Goal: Task Accomplishment & Management: Use online tool/utility

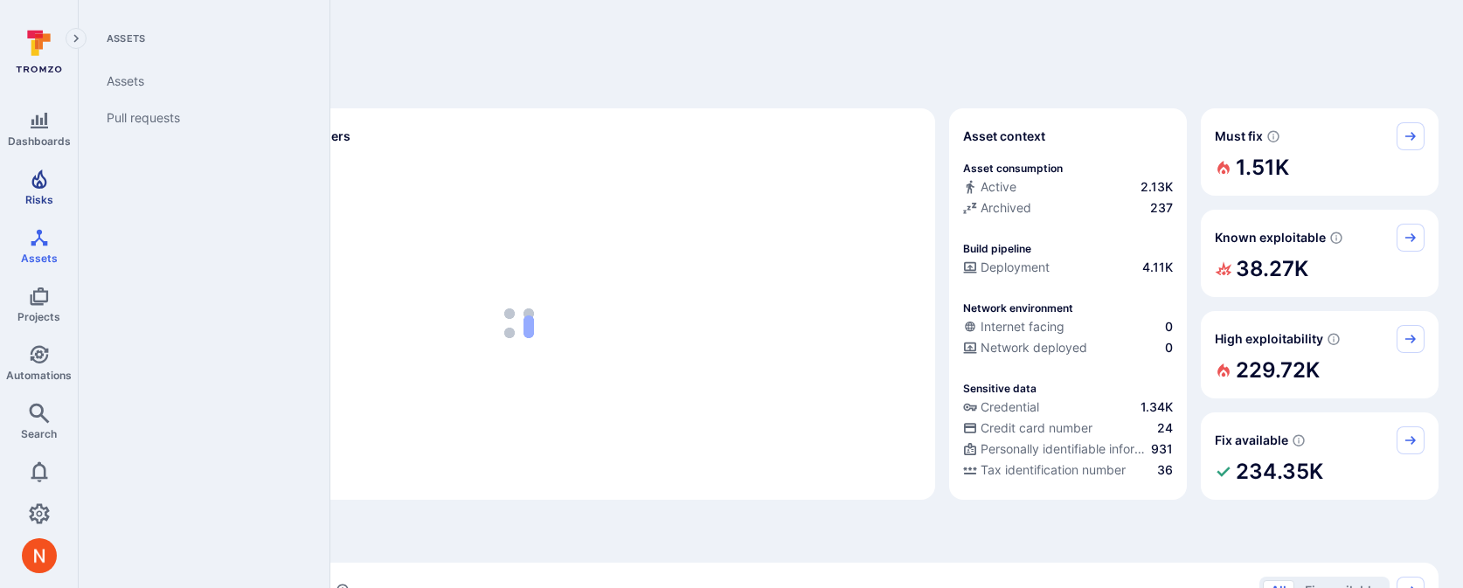
click at [40, 188] on icon "Risks" at bounding box center [39, 179] width 21 height 21
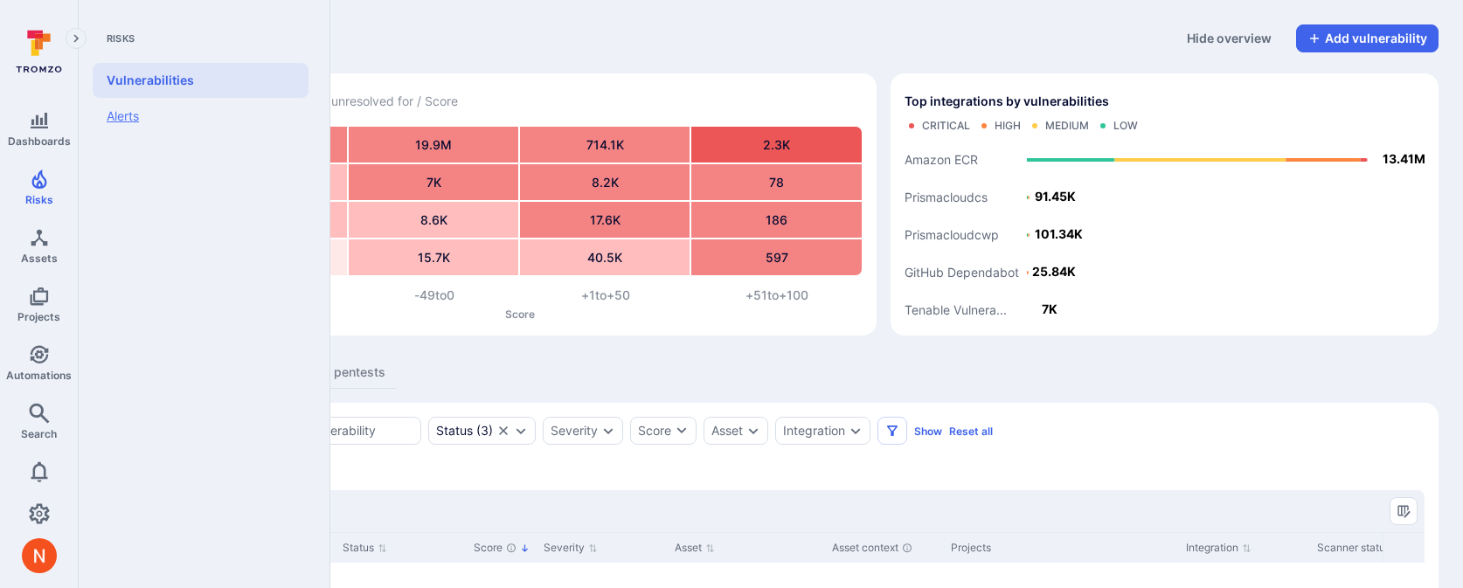
click at [107, 123] on link "Alerts" at bounding box center [201, 116] width 216 height 37
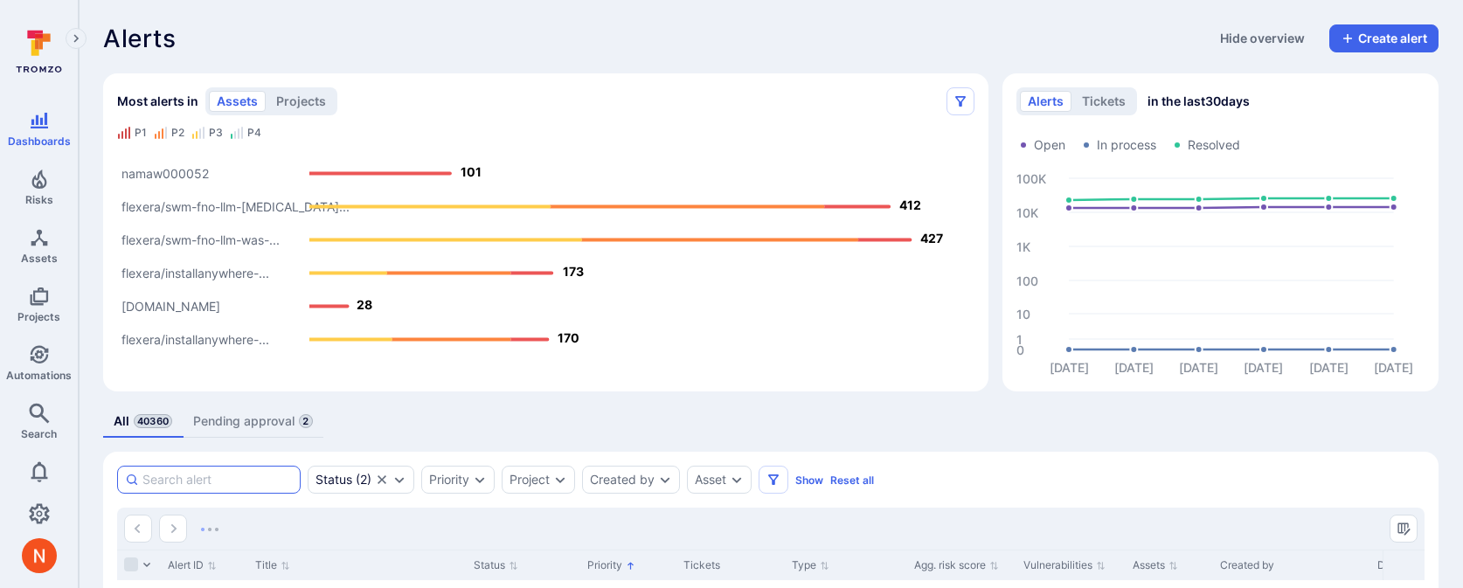
click at [263, 480] on input at bounding box center [217, 479] width 150 height 17
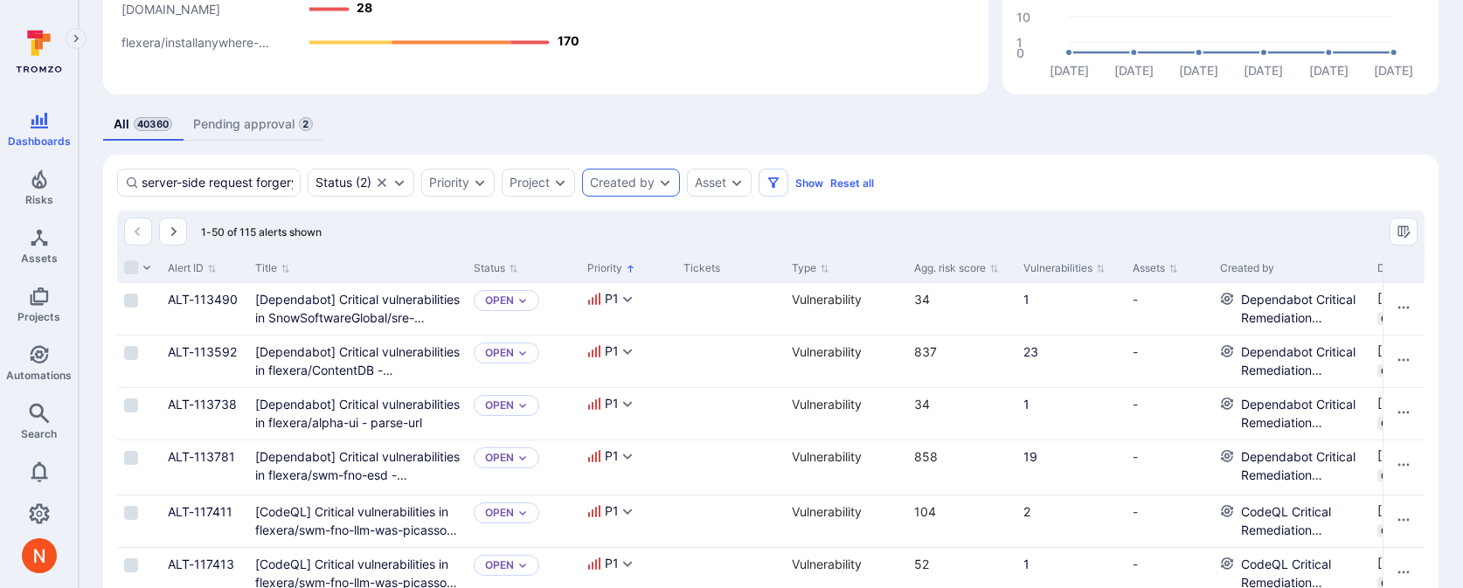
scroll to position [0, 8]
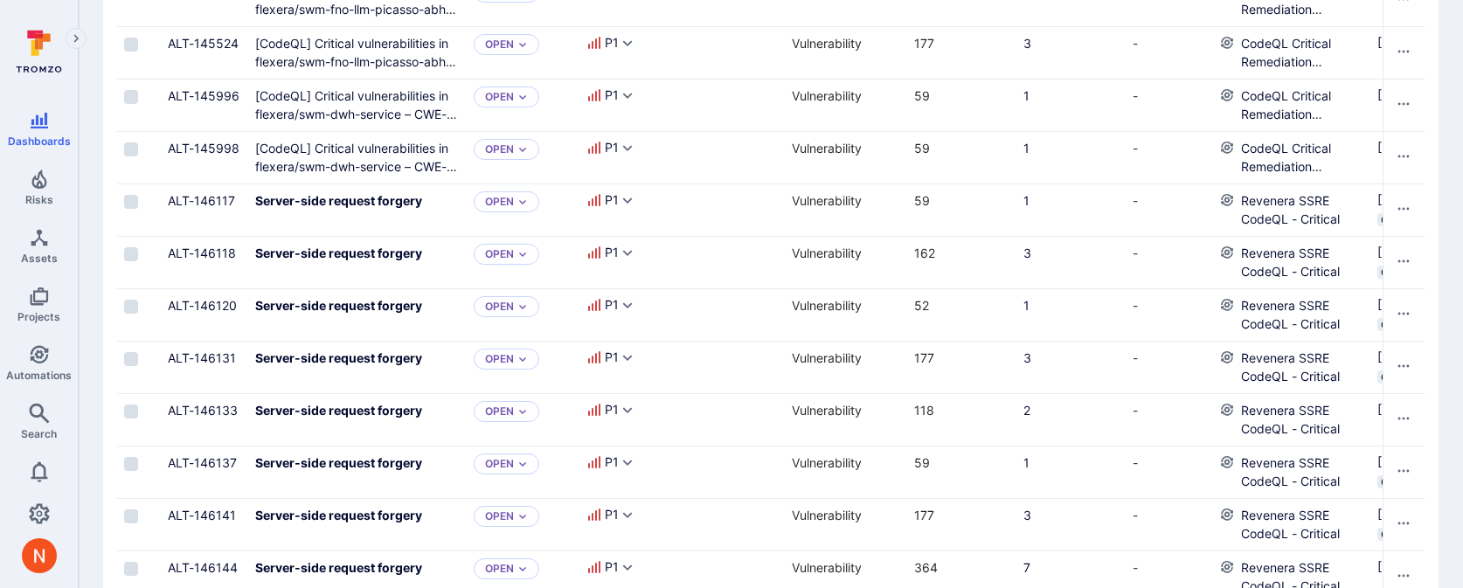
scroll to position [2340, 0]
type input "server-side request forgery"
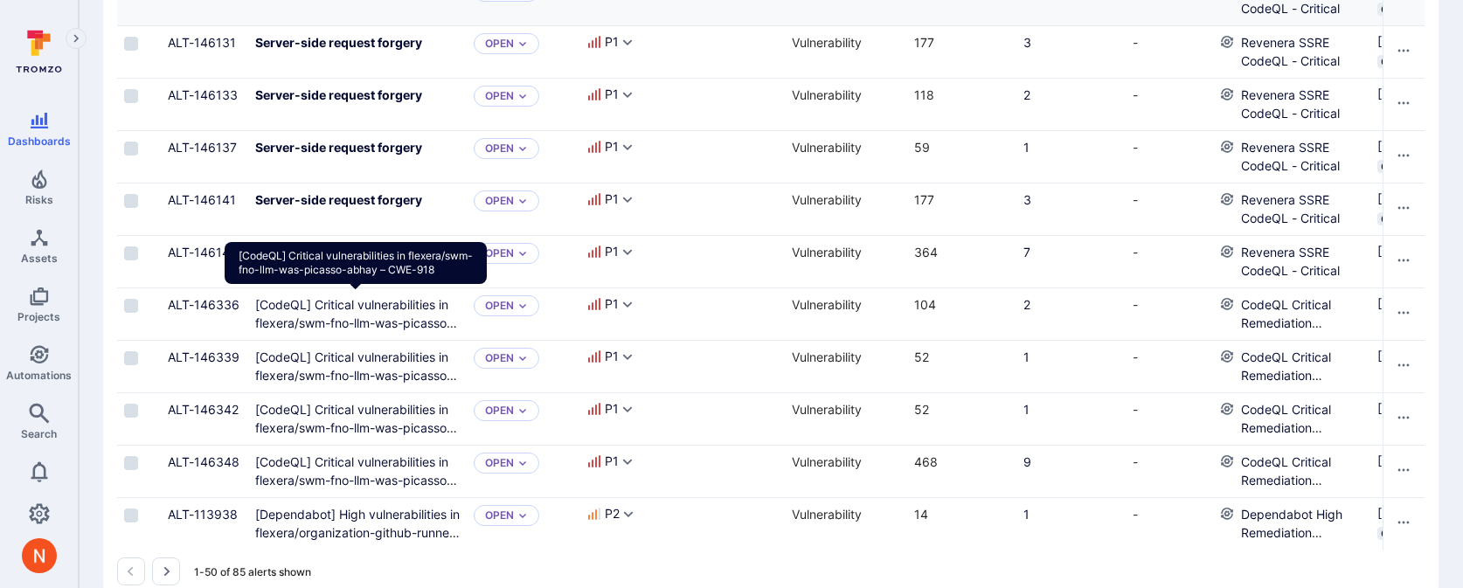
scroll to position [2638, 0]
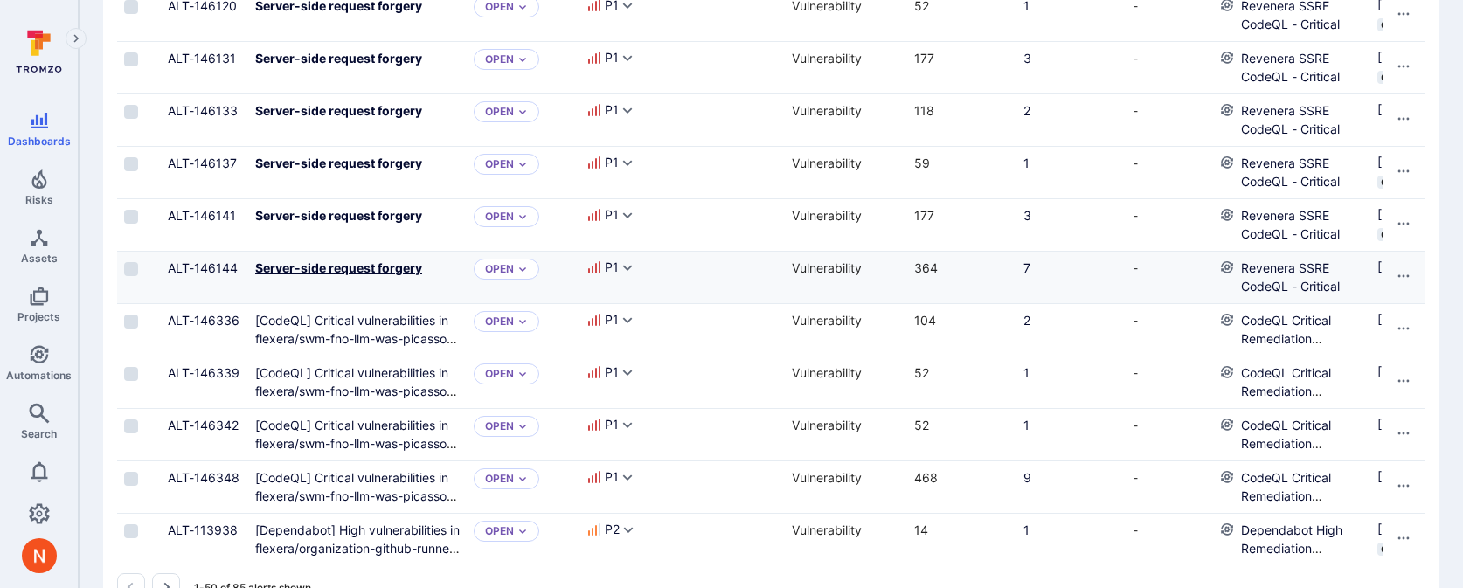
click at [374, 265] on b "Server-side request forgery" at bounding box center [338, 267] width 167 height 15
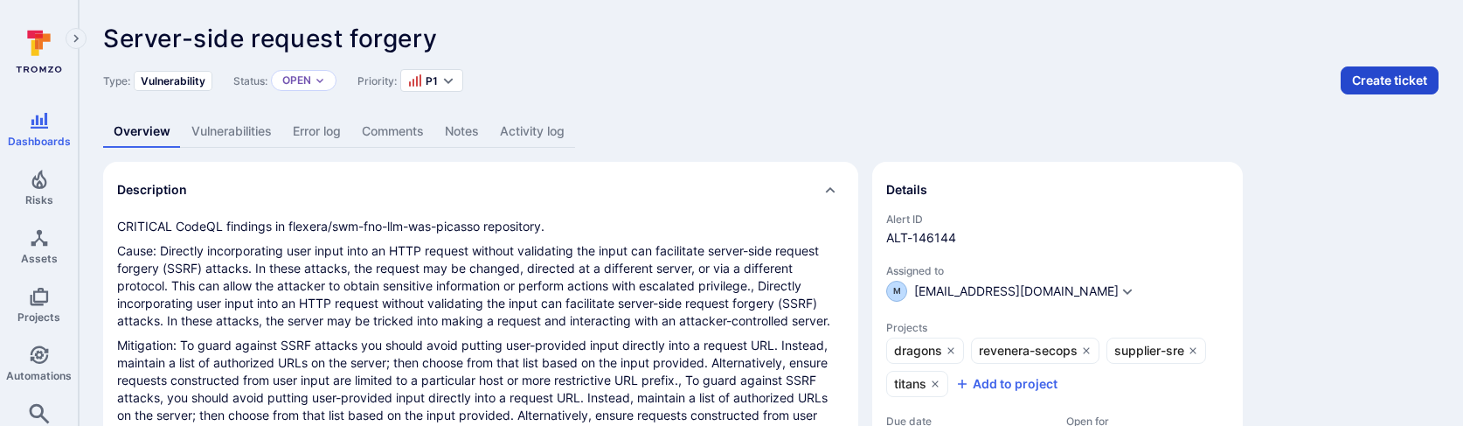
click at [1369, 84] on button "Create ticket" at bounding box center [1390, 80] width 98 height 28
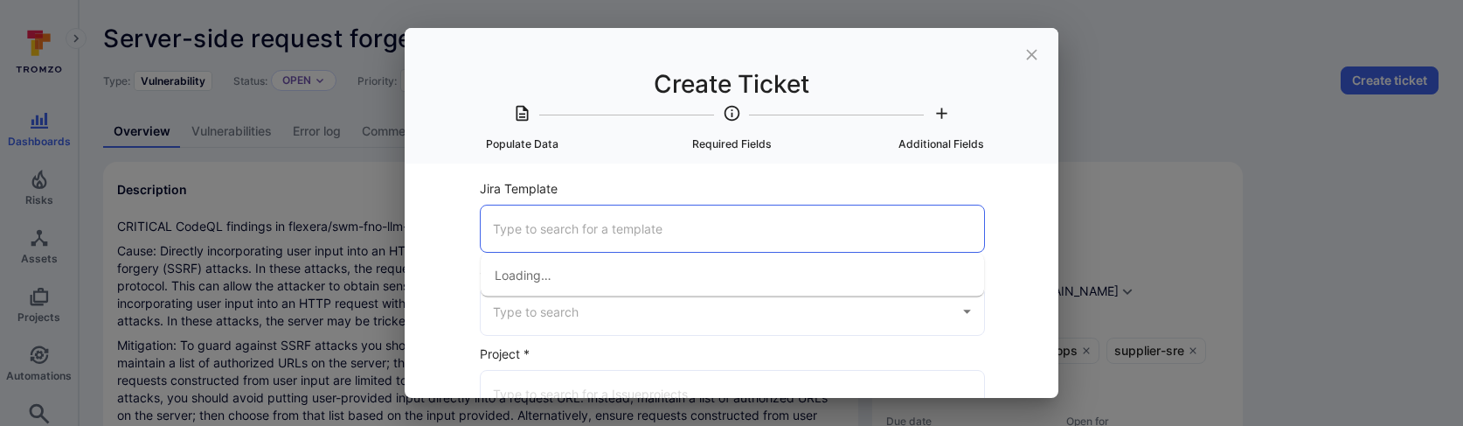
click at [589, 224] on input "Jira Template" at bounding box center [733, 228] width 488 height 31
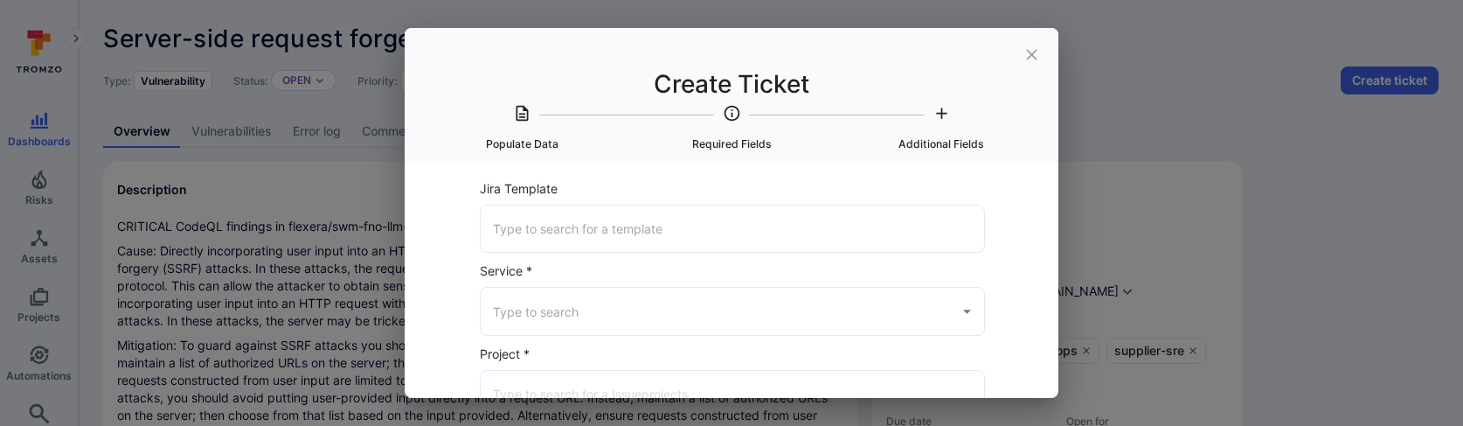
click at [543, 227] on input "Jira Template" at bounding box center [733, 228] width 488 height 31
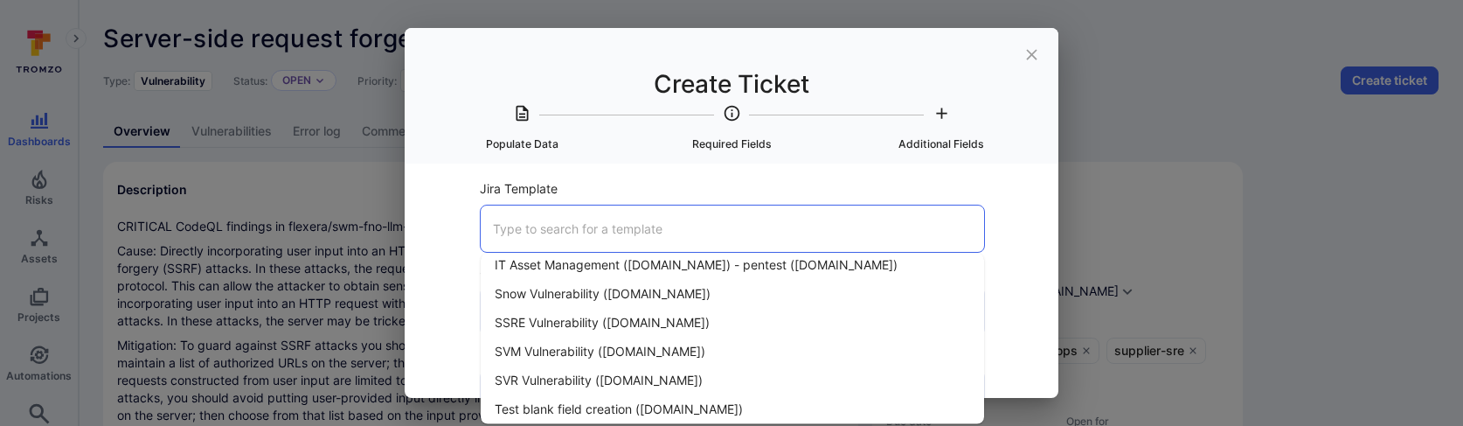
scroll to position [185, 0]
click at [568, 302] on li "SSRE Vulnerability ([DOMAIN_NAME])" at bounding box center [732, 291] width 503 height 29
type input "SSRE Vulnerability ([DOMAIN_NAME])"
type input "Jira"
type input "Supplier SRE ([DOMAIN_NAME])"
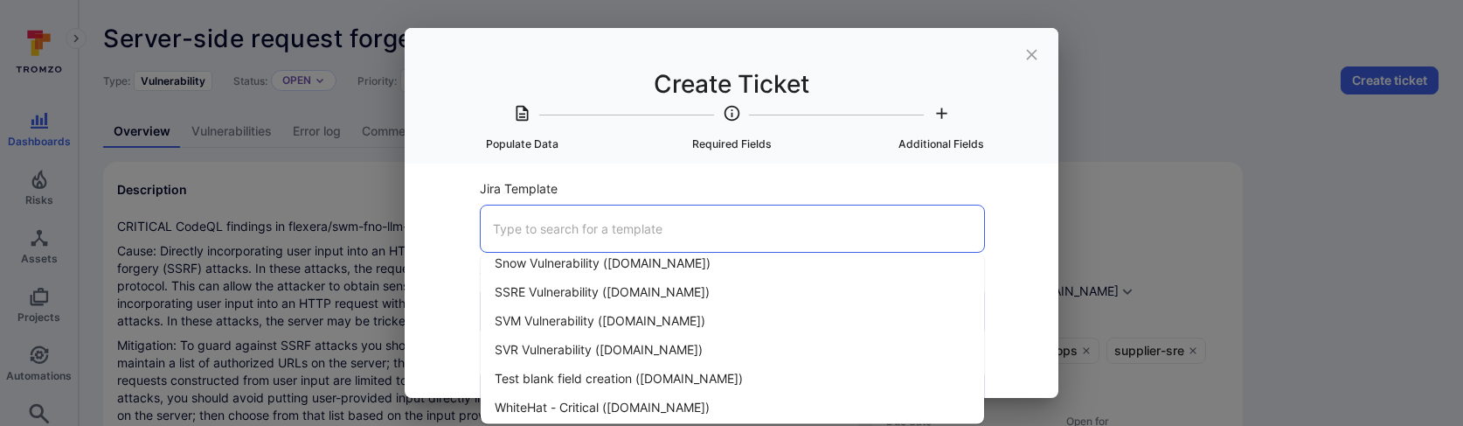
type input "Bug"
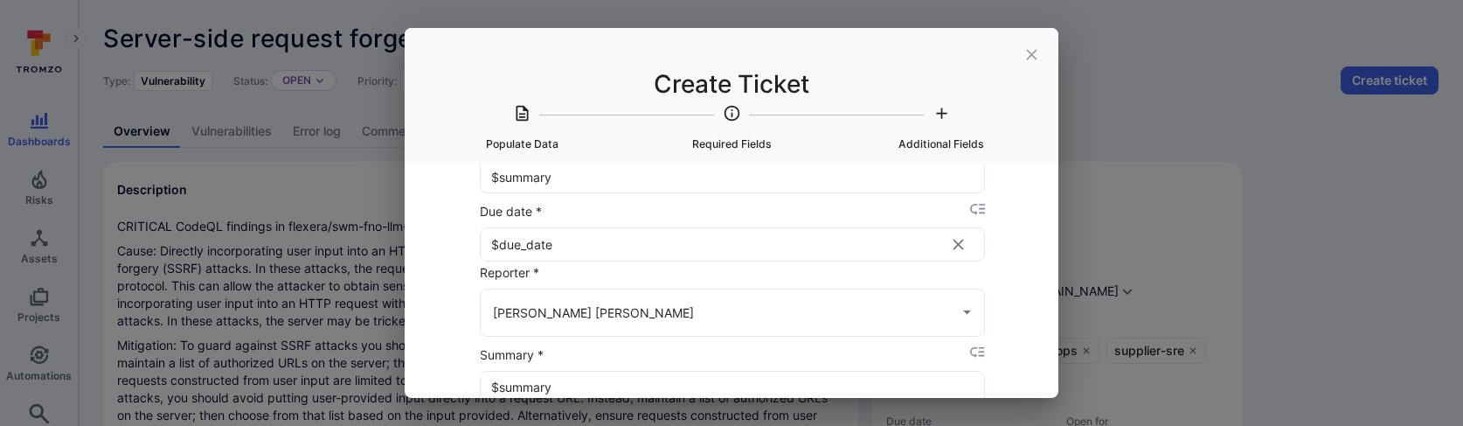
scroll to position [858, 0]
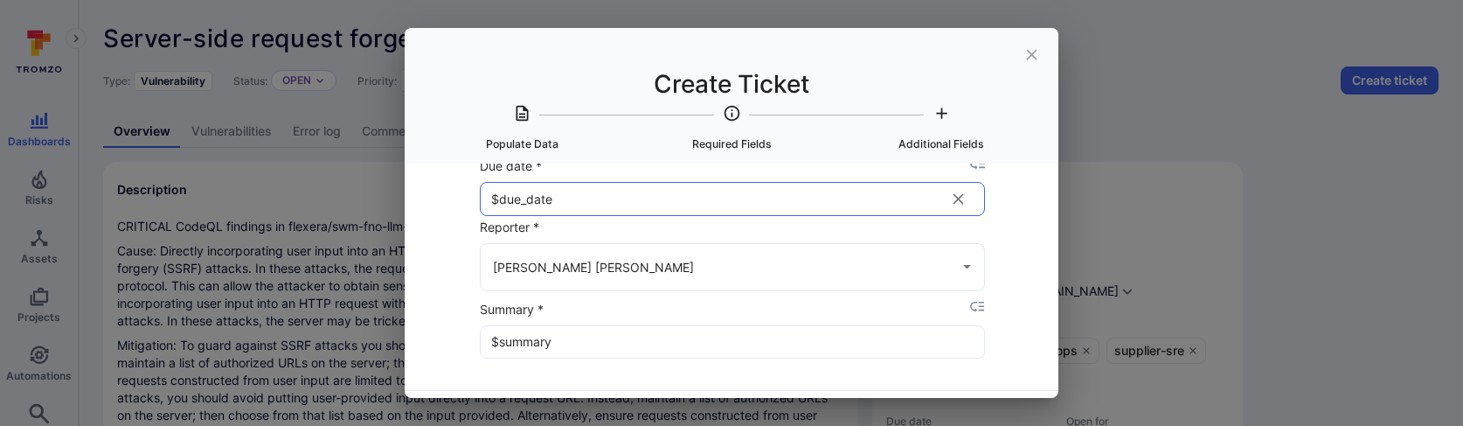
click at [611, 200] on input "$due_date" at bounding box center [713, 198] width 464 height 31
click at [621, 203] on input "$due_date" at bounding box center [713, 198] width 464 height 31
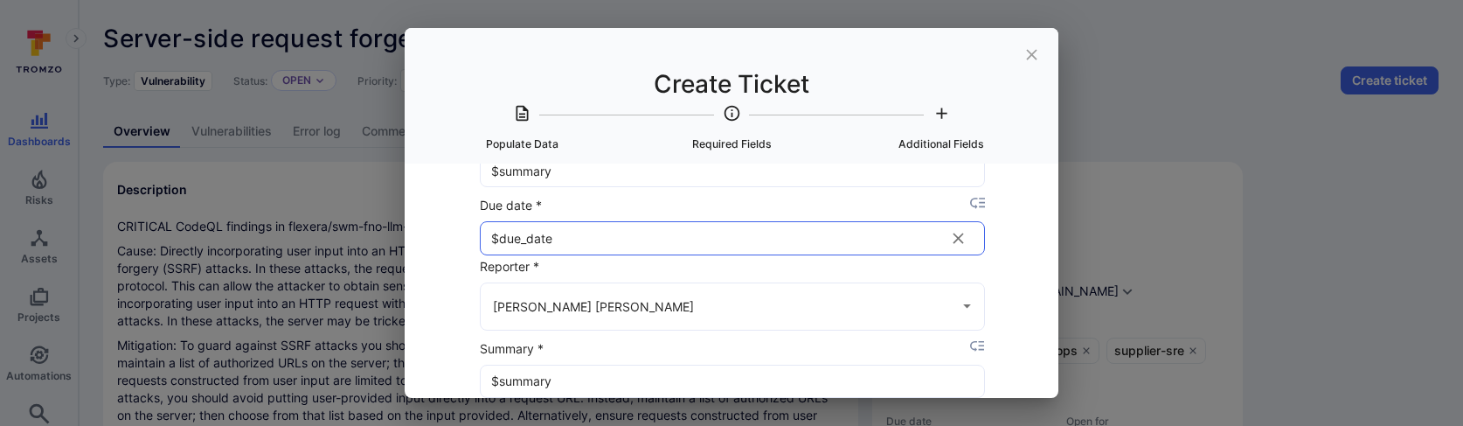
scroll to position [831, 0]
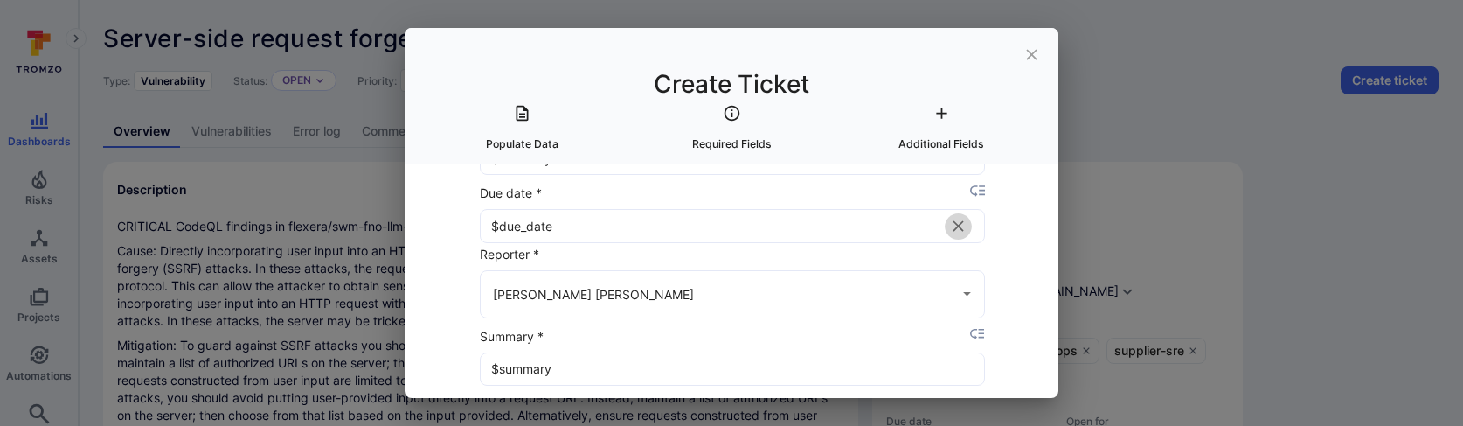
click at [960, 226] on icon "ticket field" at bounding box center [958, 226] width 18 height 18
click at [924, 226] on input "Due date *" at bounding box center [712, 225] width 462 height 31
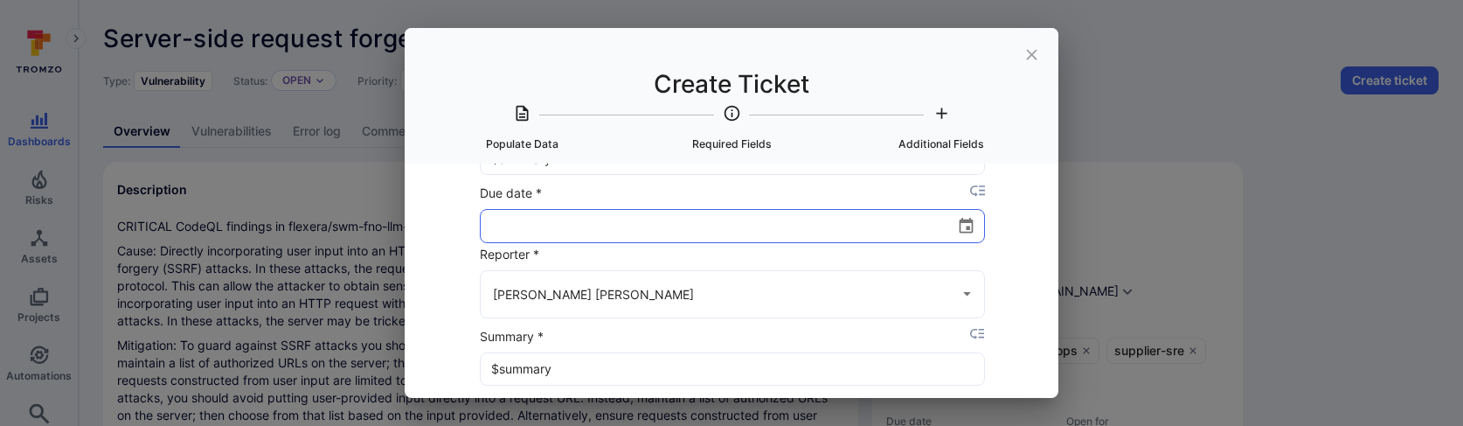
click at [856, 227] on input "Due date *" at bounding box center [712, 225] width 462 height 31
click at [959, 219] on icon "Choose date" at bounding box center [966, 226] width 18 height 18
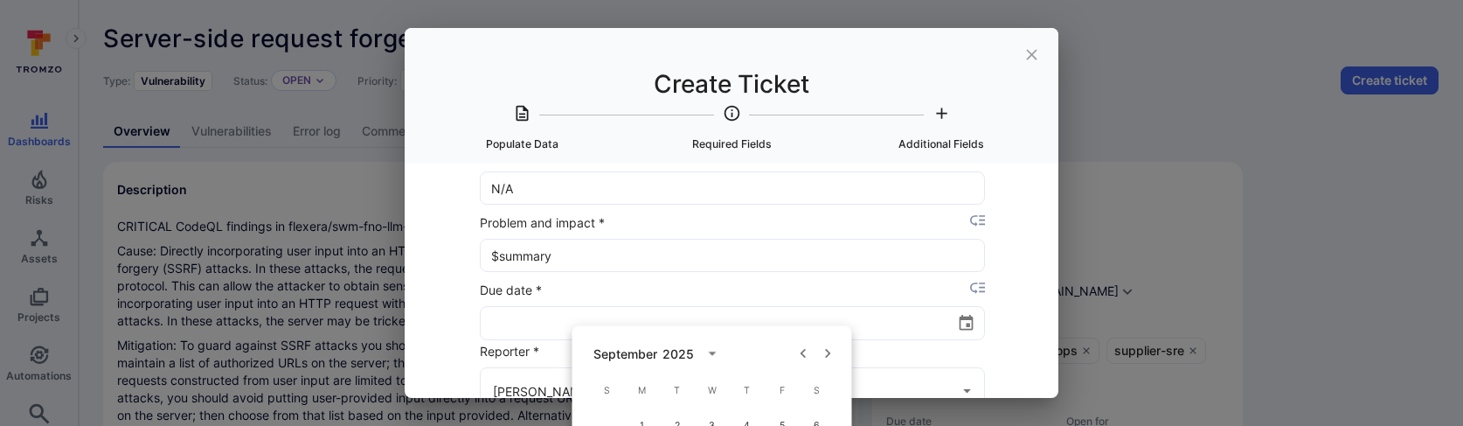
scroll to position [729, 0]
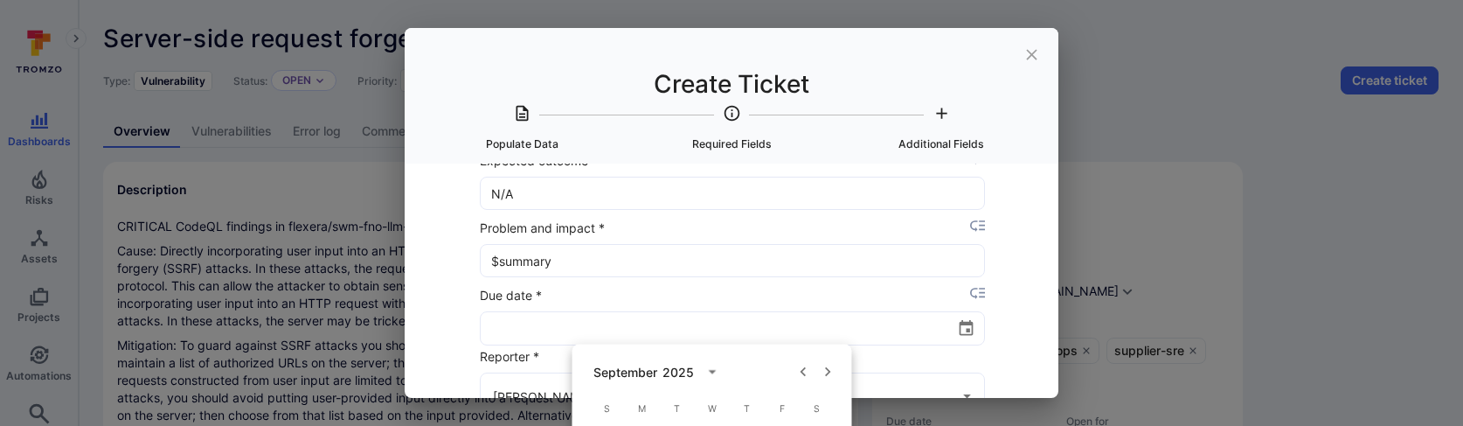
click at [972, 286] on icon "placeholder selector" at bounding box center [977, 293] width 15 height 15
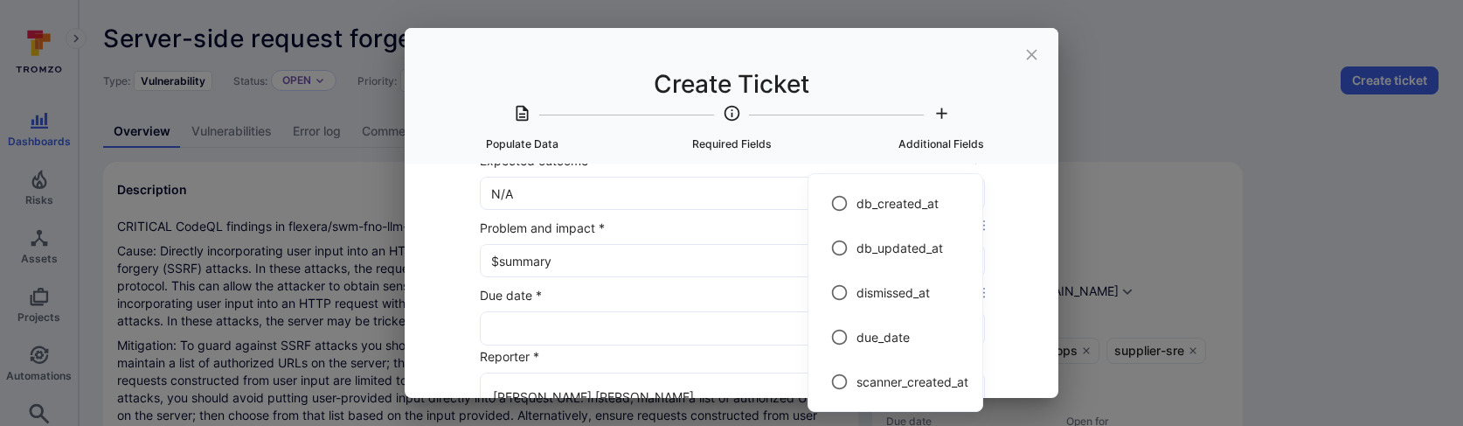
click at [1016, 282] on div at bounding box center [731, 213] width 1463 height 426
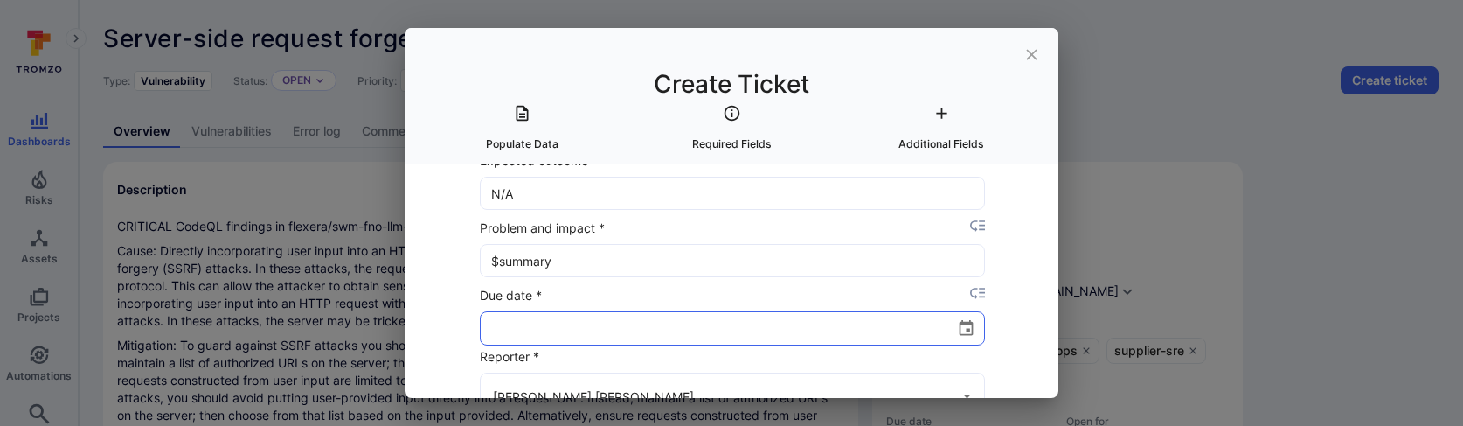
click at [588, 333] on input "Due date *" at bounding box center [712, 327] width 462 height 31
click at [1408, 251] on div "Create Ticket Populate Data Required Fields Additional Fields Select Item to po…" at bounding box center [731, 213] width 1463 height 426
click at [1029, 57] on icon "close" at bounding box center [1031, 54] width 10 height 10
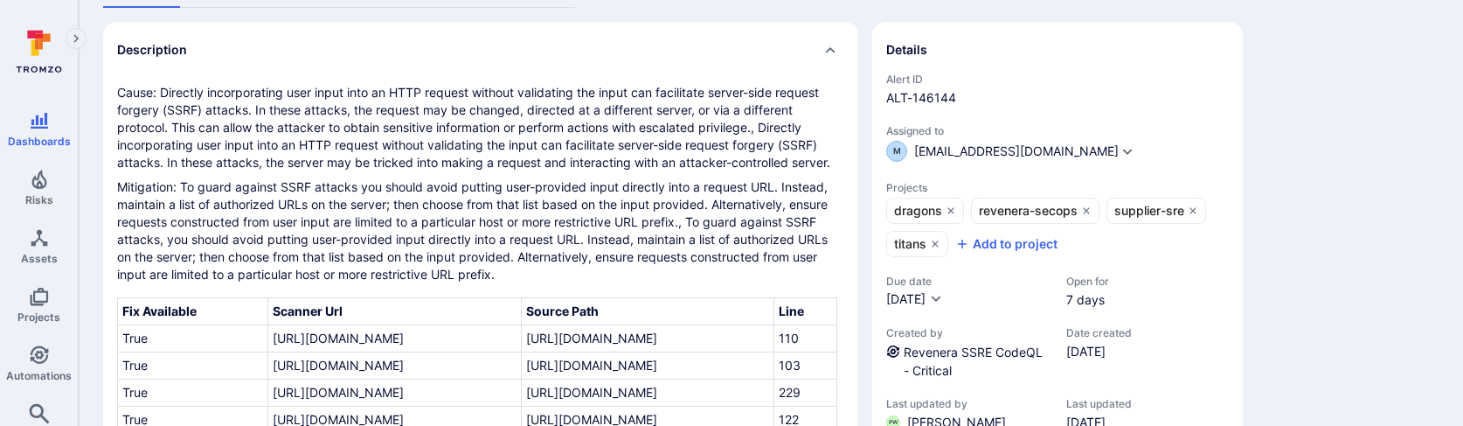
scroll to position [468, 0]
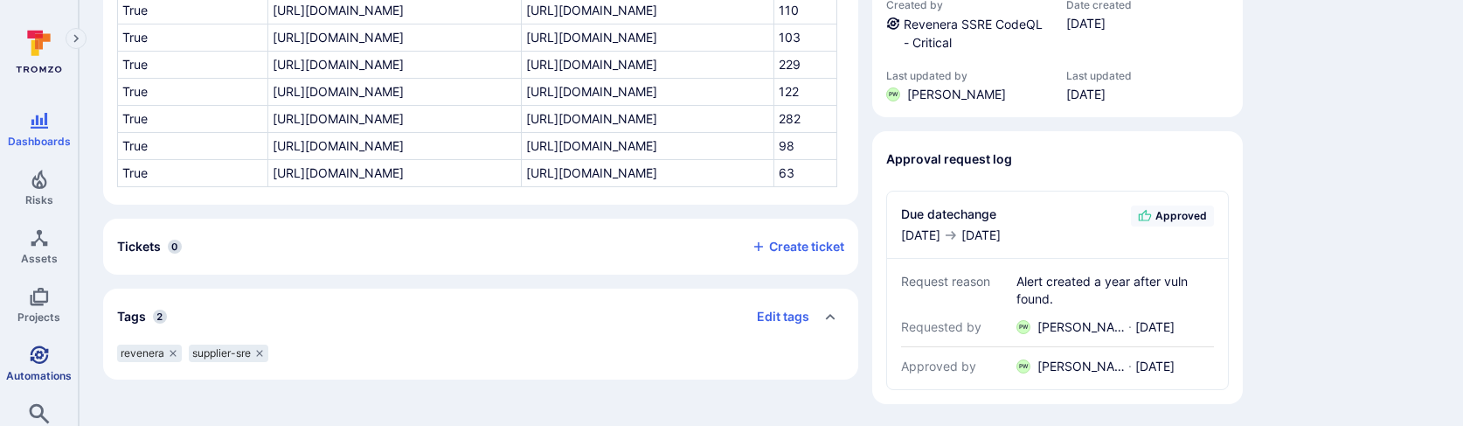
click at [38, 345] on icon "Automations" at bounding box center [39, 354] width 21 height 21
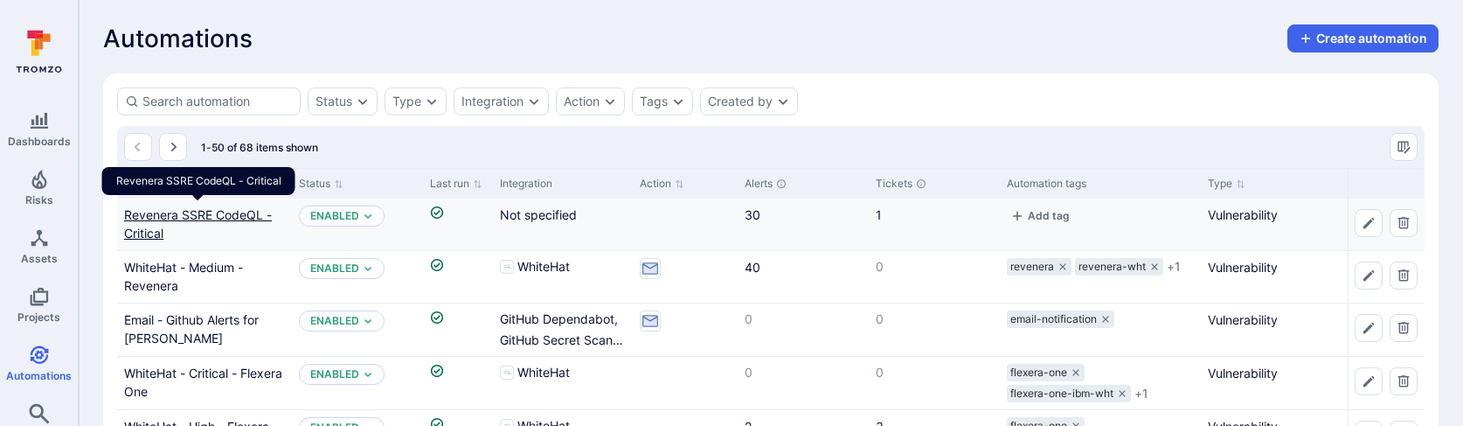
click at [232, 212] on link "Revenera SSRE CodeQL - Critical" at bounding box center [198, 223] width 148 height 33
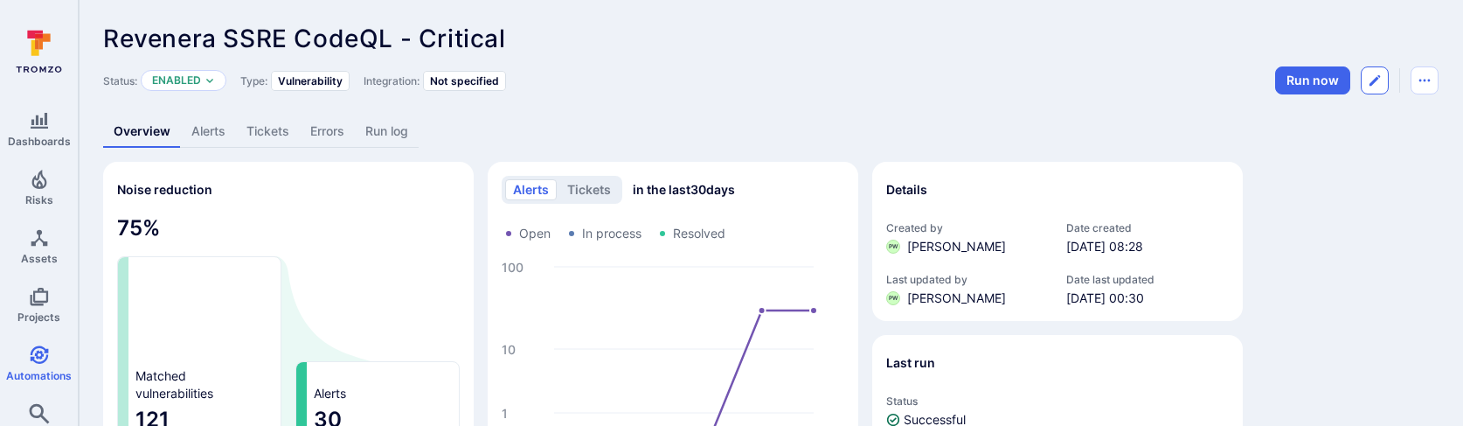
click at [1375, 85] on icon "Edit automation" at bounding box center [1375, 80] width 14 height 14
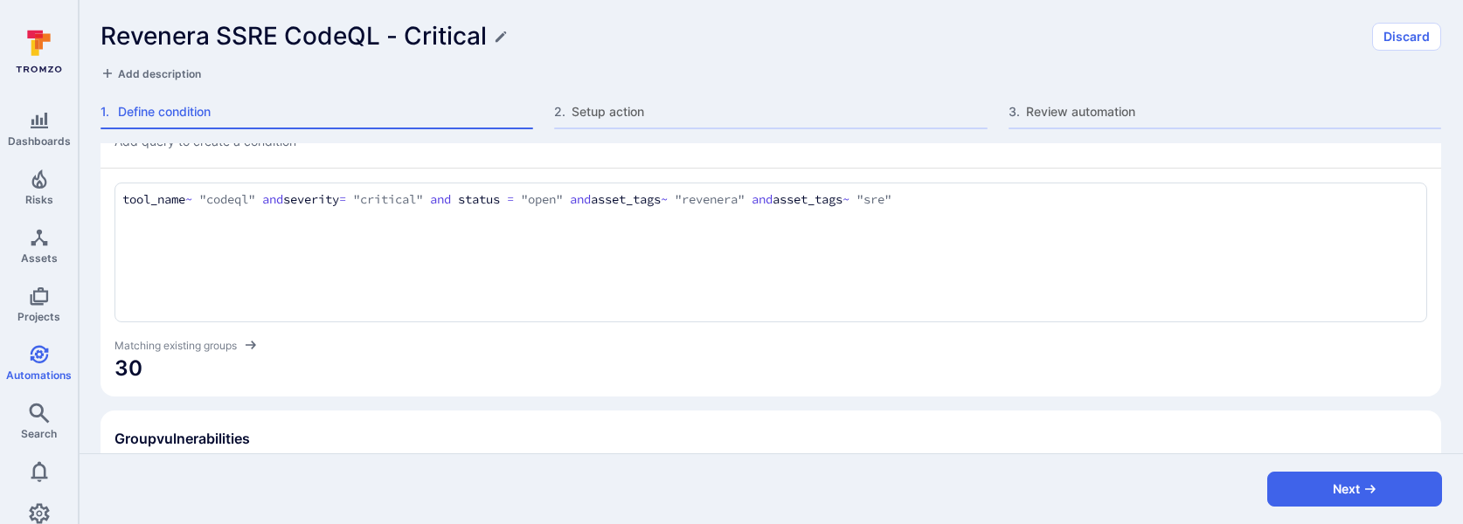
scroll to position [481, 0]
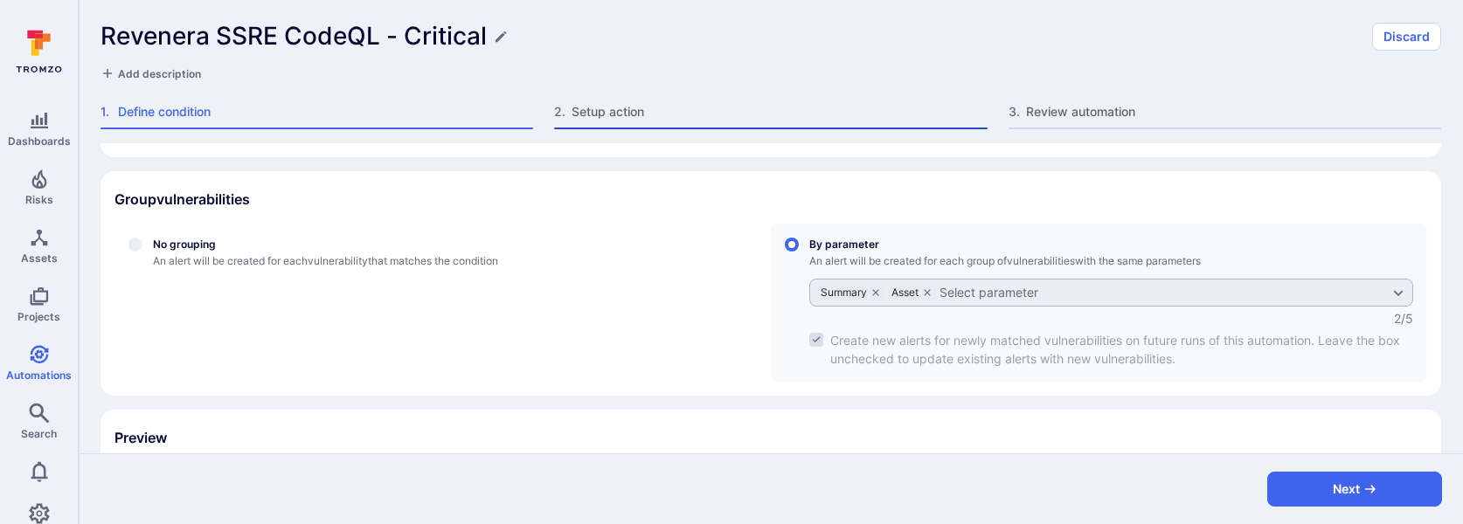
click at [640, 122] on div "2 . Setup action" at bounding box center [770, 116] width 433 height 26
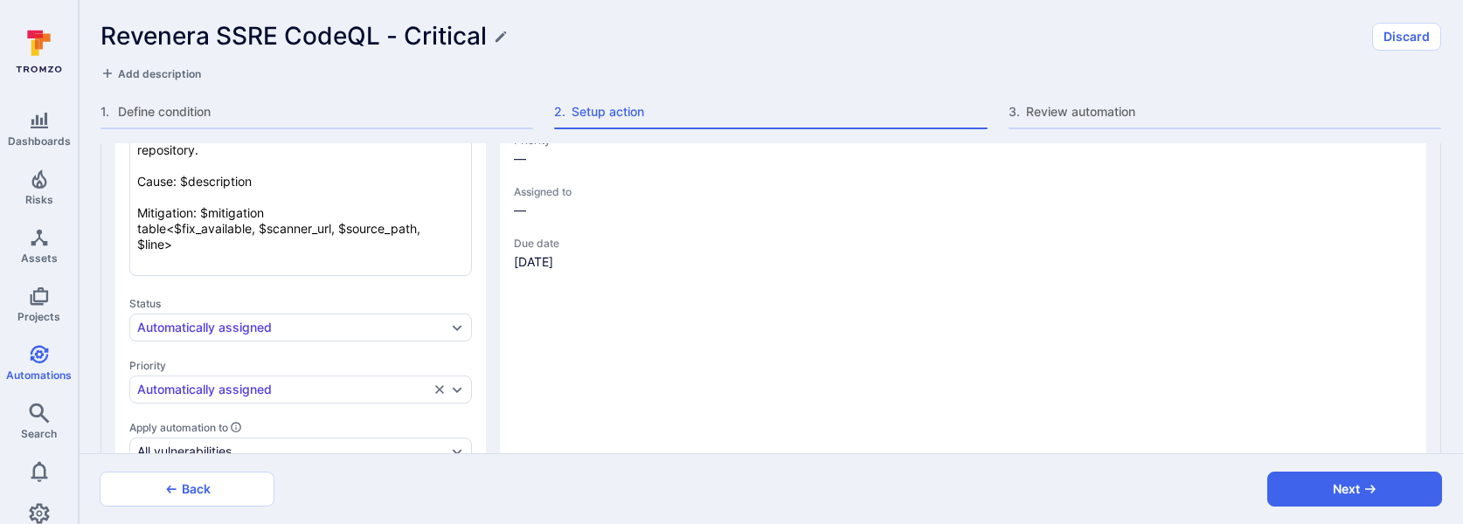
type textarea "x"
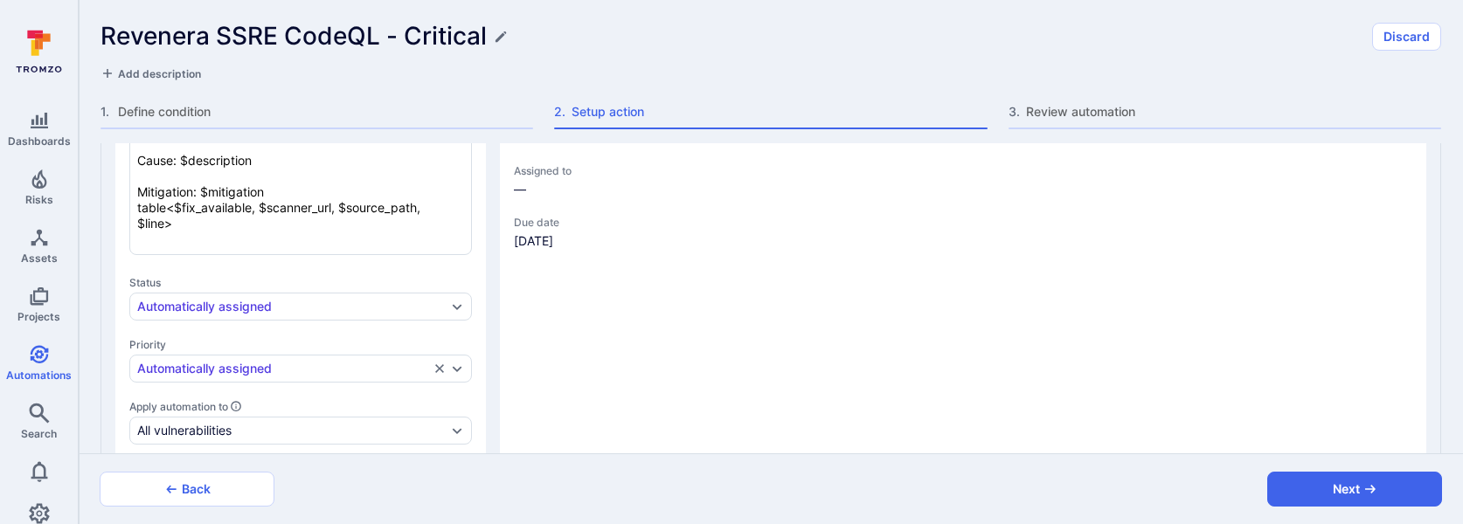
type textarea "x"
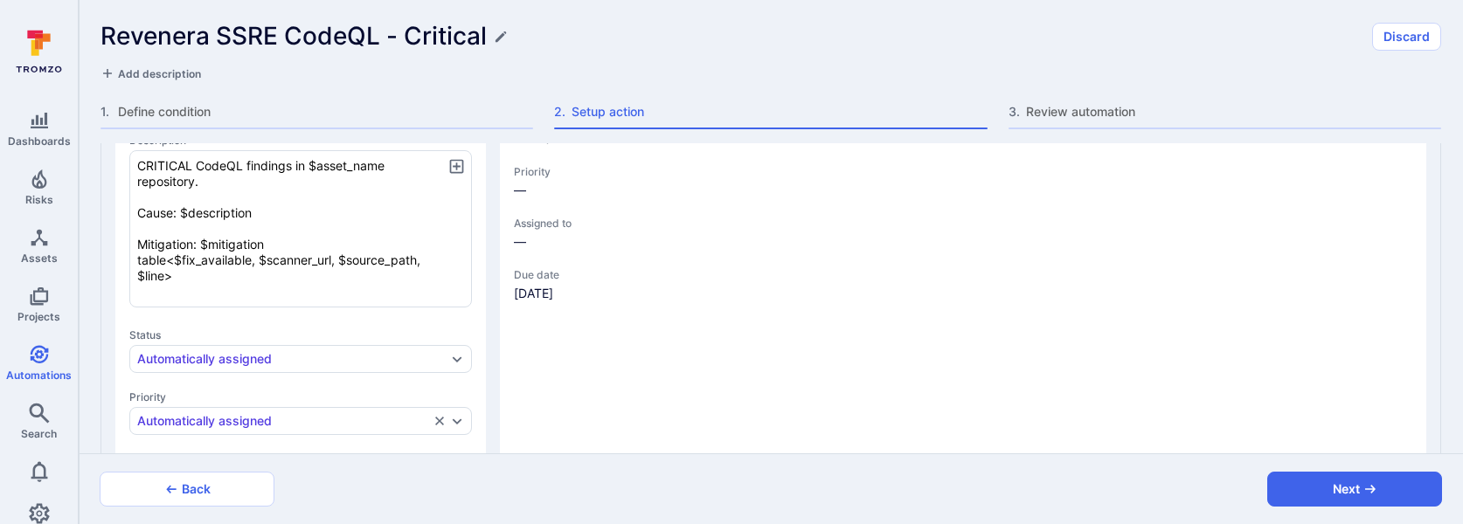
scroll to position [422, 0]
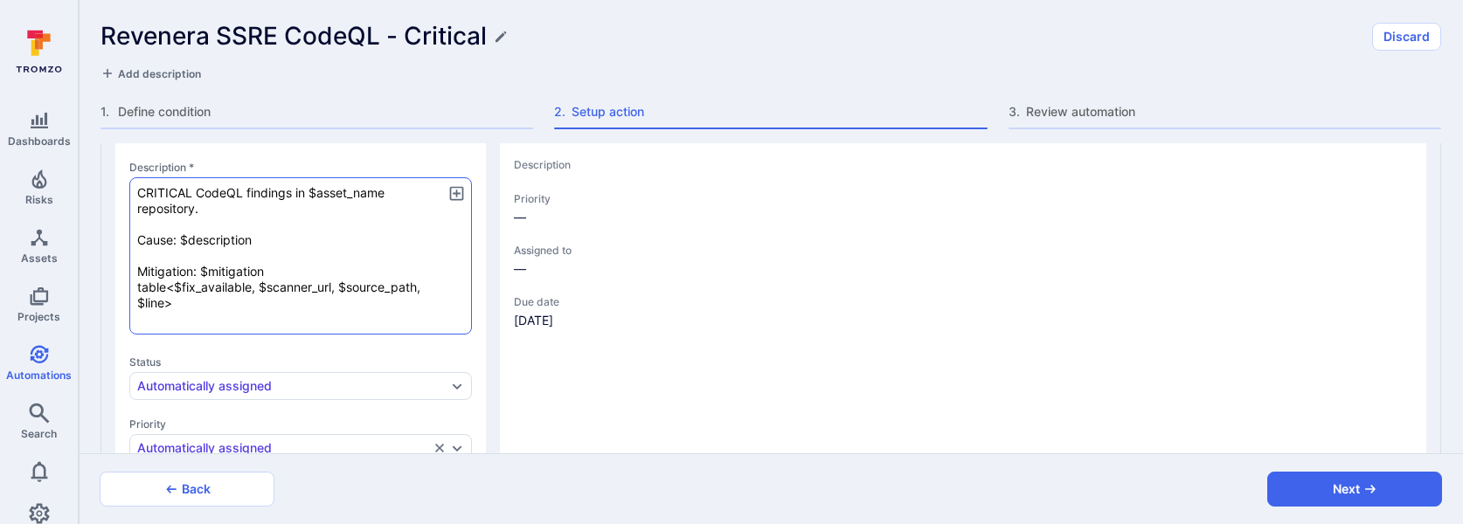
type textarea "x"
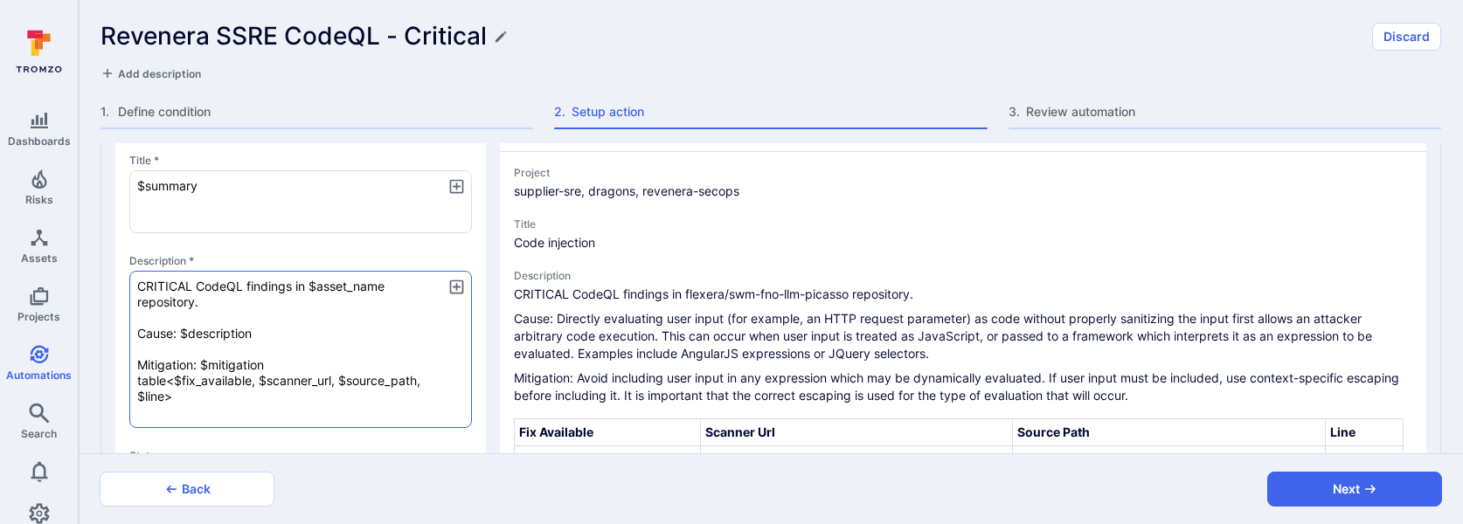
scroll to position [333, 0]
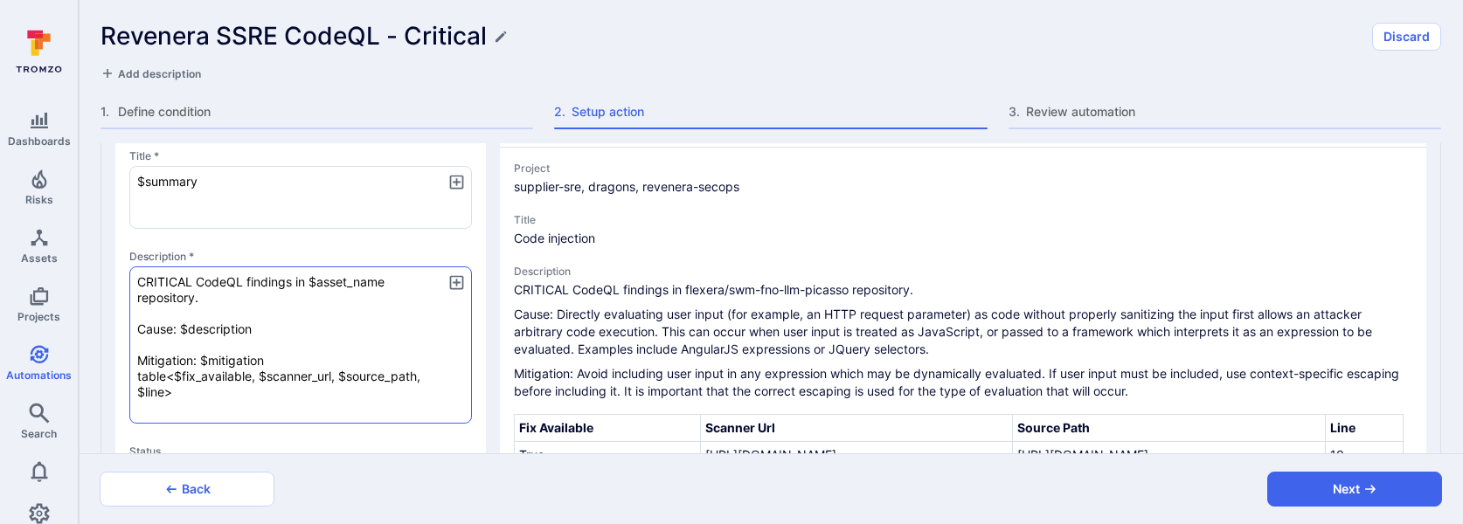
click at [241, 303] on textarea "CRITICAL CodeQL findings in $asset_name repository. Cause: $description Mitigat…" at bounding box center [300, 345] width 343 height 157
click at [266, 328] on textarea "CRITICAL CodeQL findings in $asset_name repository. Cause: $description Mitigat…" at bounding box center [300, 345] width 343 height 157
type textarea "x"
type textarea "CRITICAL CodeQL findings in $asset_name repository. Cause: $description Mitigat…"
type textarea "x"
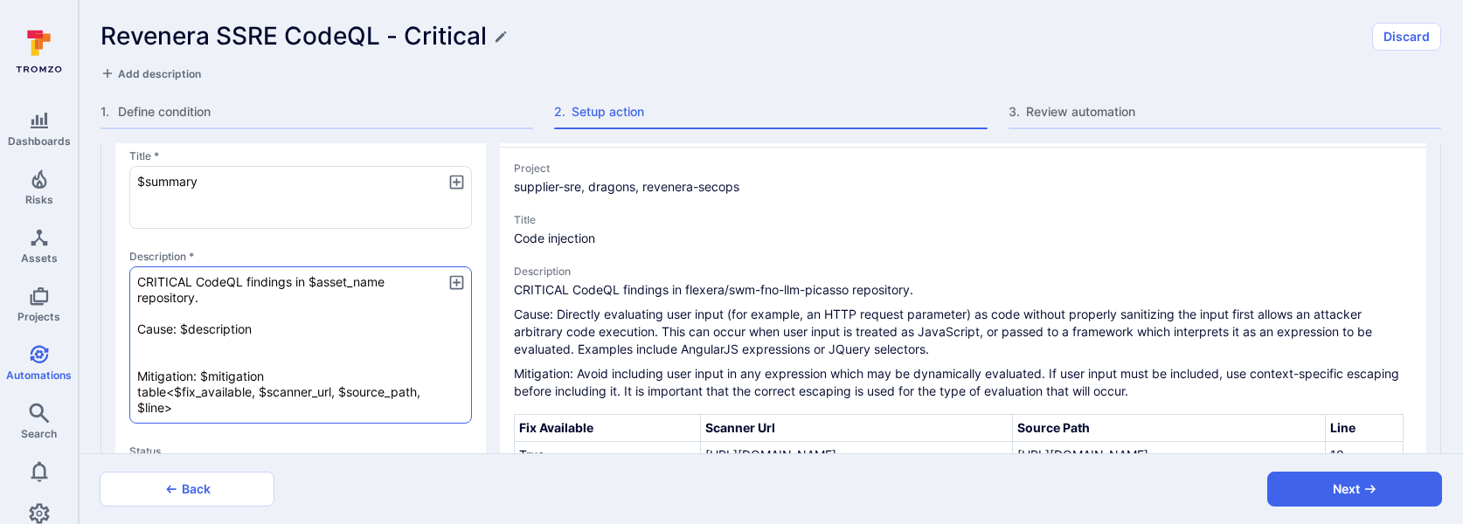
type textarea "x"
type textarea "CRITICAL CodeQL findings in $asset_name repository. Cause: $description Mitigat…"
type textarea "x"
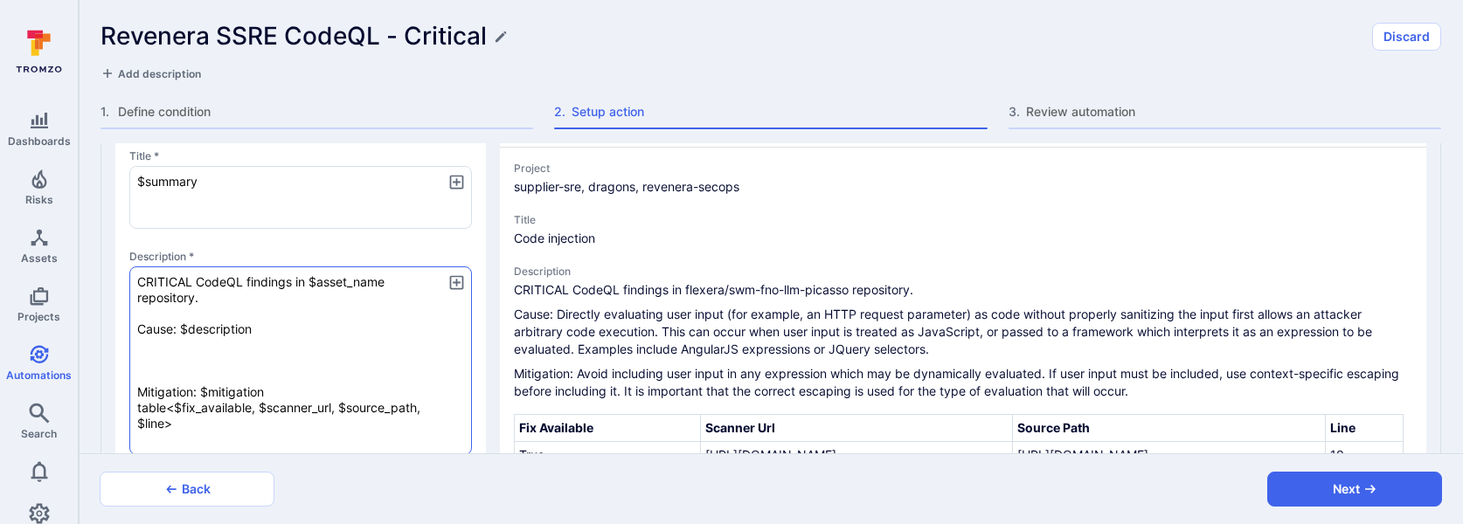
type textarea "x"
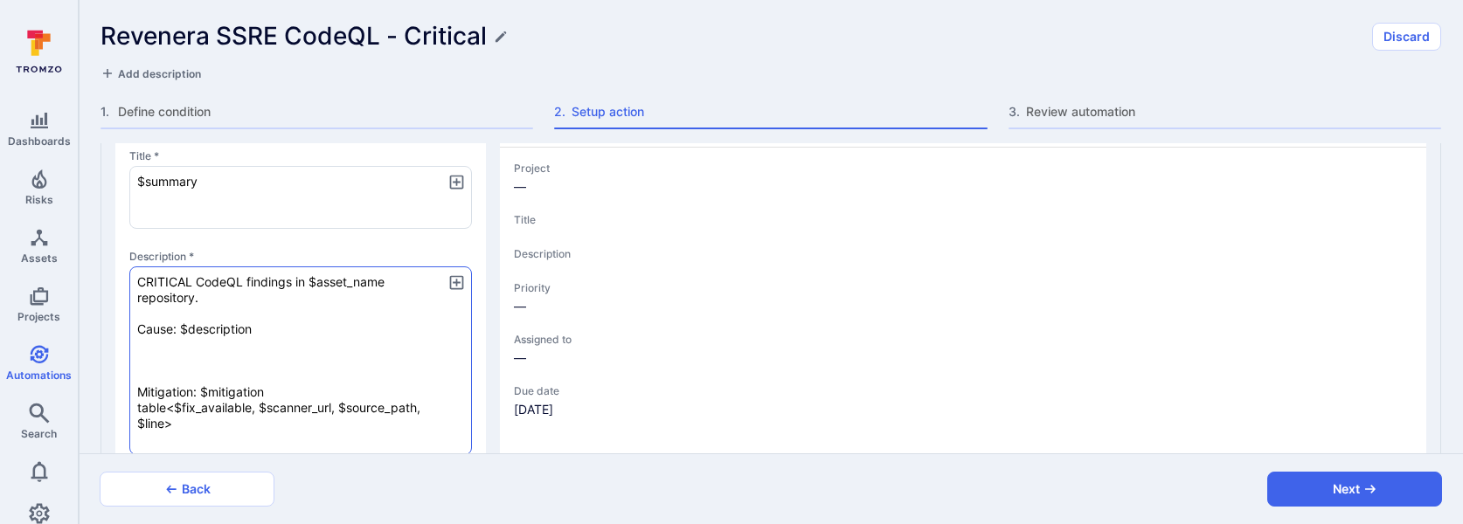
type textarea "x"
type textarea "CRITICAL CodeQL findings in $asset_name repository. Cause: $description $ Mitig…"
type textarea "x"
type textarea "CRITICAL CodeQL findings in $asset_name repository. Cause: $description $a Miti…"
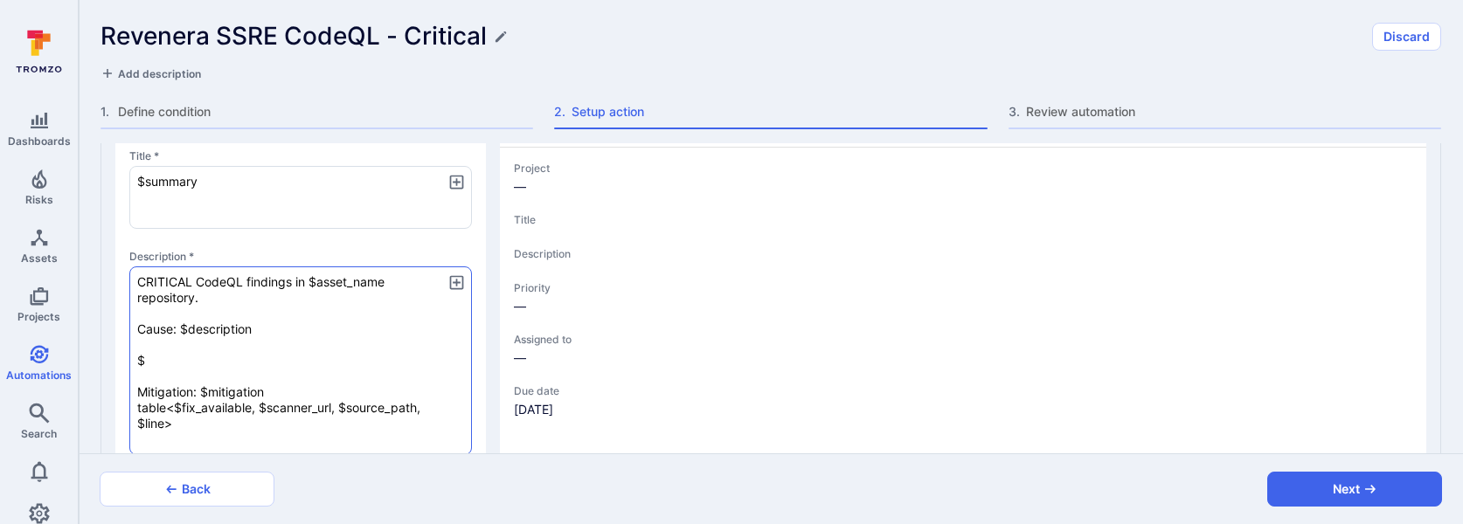
type textarea "x"
type textarea "CRITICAL CodeQL findings in $asset_name repository. Cause: $description $al Mit…"
type textarea "x"
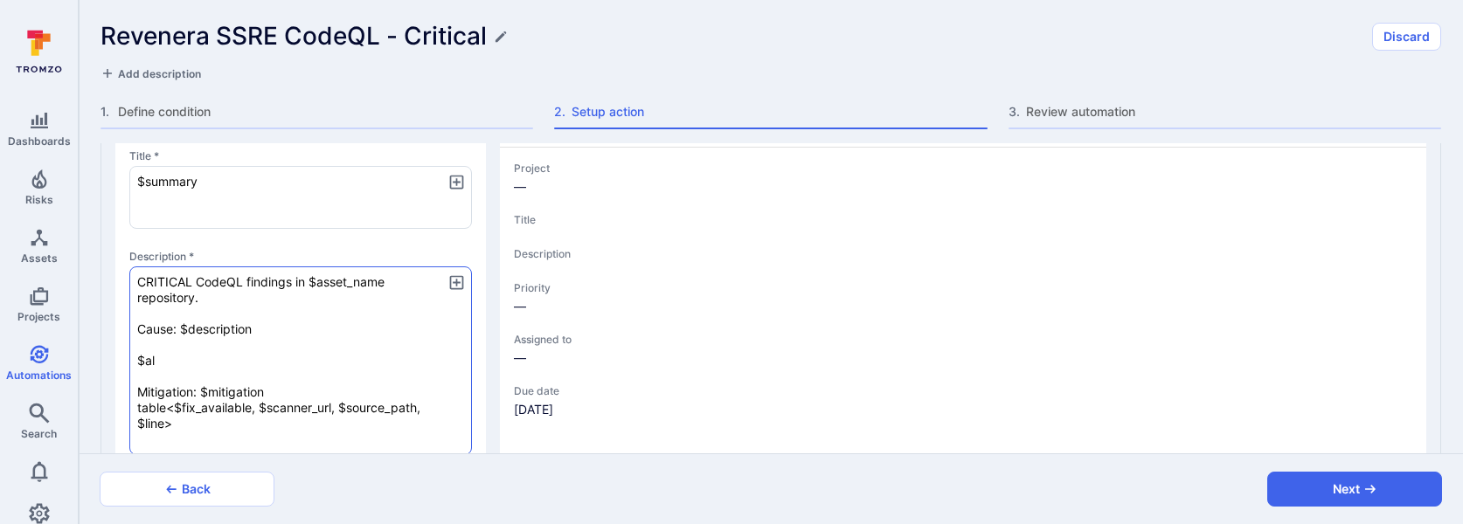
type textarea "CRITICAL CodeQL findings in $asset_name repository. Cause: $description $ale Mi…"
type textarea "x"
type textarea "CRITICAL CodeQL findings in $asset_name repository. Cause: $description $aler M…"
type textarea "x"
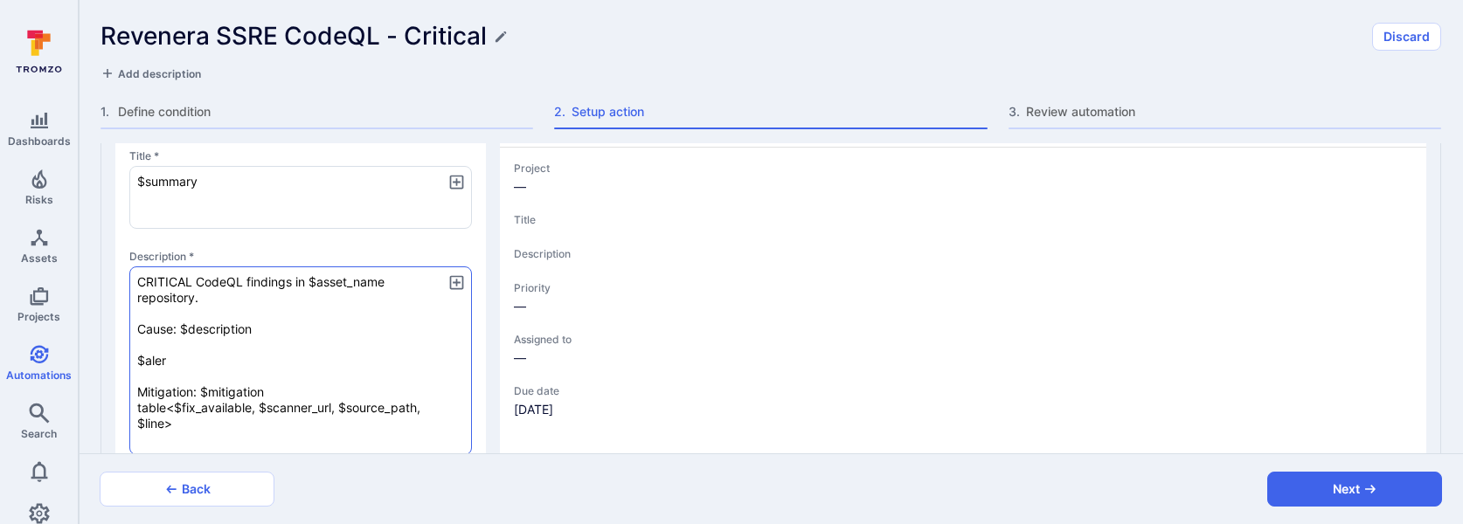
type textarea "x"
type textarea "CRITICAL CodeQL findings in $asset_name repository. Cause: $description $alert …"
type textarea "x"
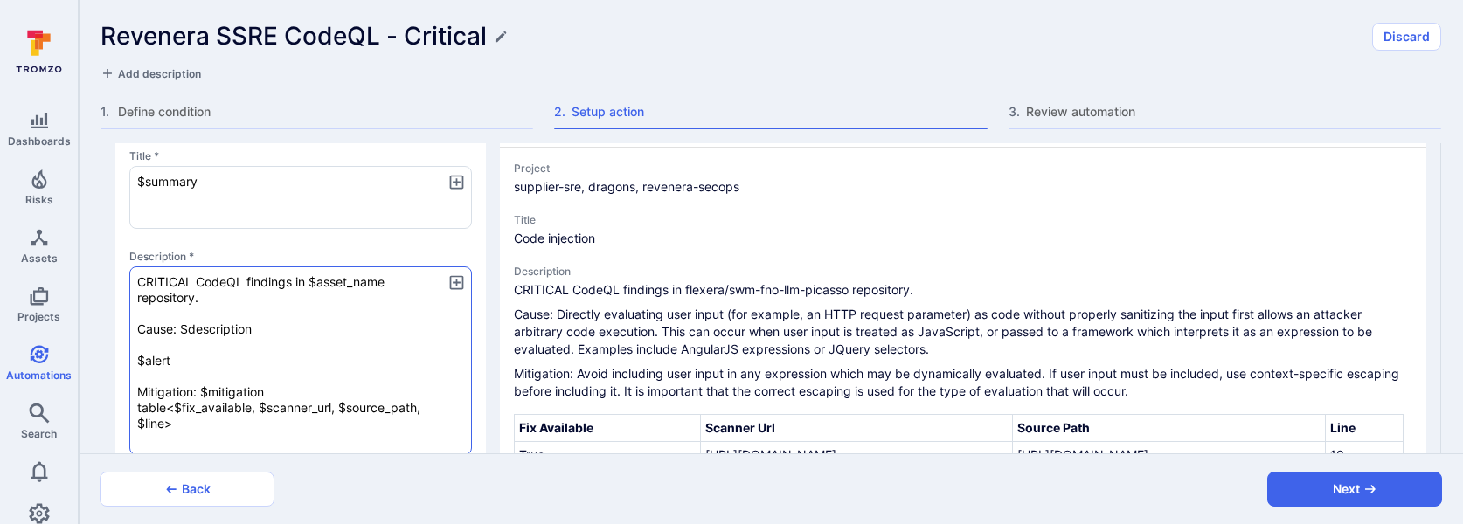
type textarea "x"
type textarea "CRITICAL CodeQL findings in $asset_name repository. Cause: $description $alert_…"
type textarea "x"
type textarea "CRITICAL CodeQL findings in $asset_name repository. Cause: $description $alert_…"
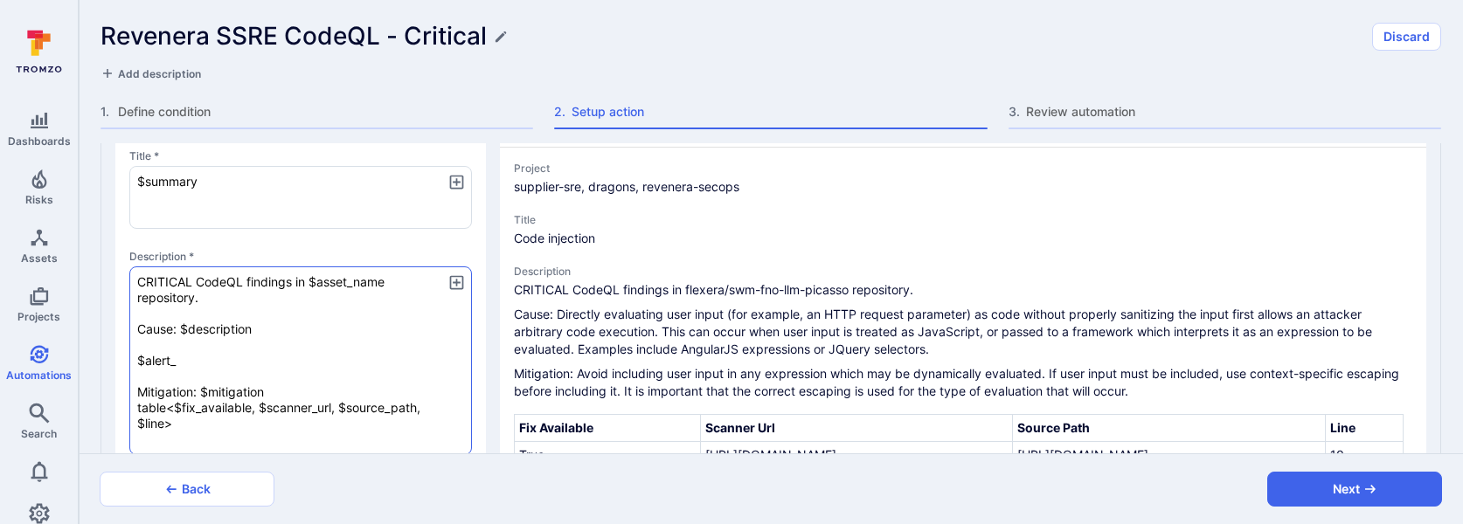
type textarea "x"
type textarea "CRITICAL CodeQL findings in $asset_name repository. Cause: $description $alert_…"
type textarea "x"
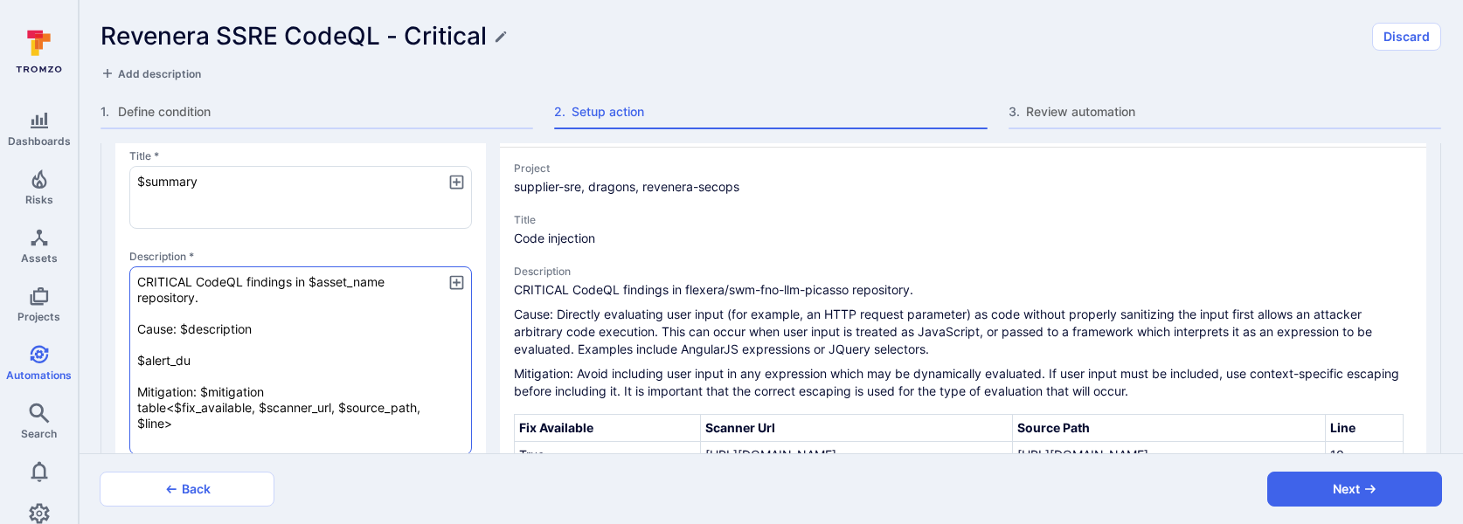
type textarea "CRITICAL CodeQL findings in $asset_name repository. Cause: $description $alert_…"
type textarea "x"
type textarea "CRITICAL CodeQL findings in $asset_name repository. Cause: $description $alert_…"
type textarea "x"
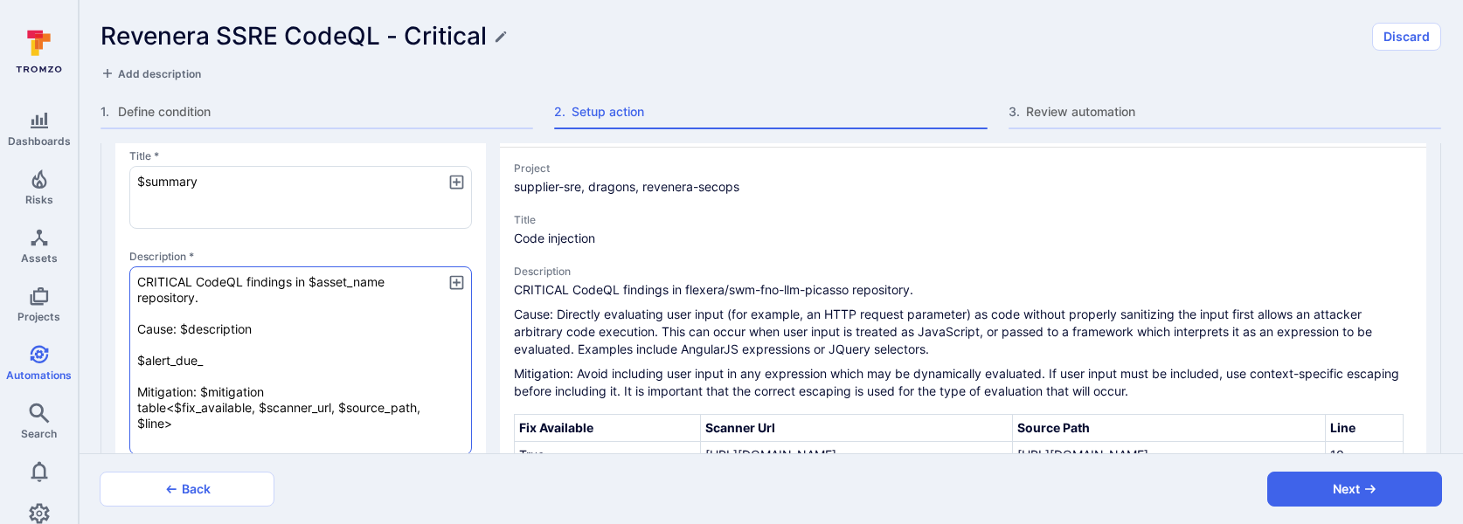
type textarea "x"
type textarea "CRITICAL CodeQL findings in $asset_name repository. Cause: $description $alert_…"
type textarea "x"
type textarea "CRITICAL CodeQL findings in $asset_name repository. Cause: $description $alert_…"
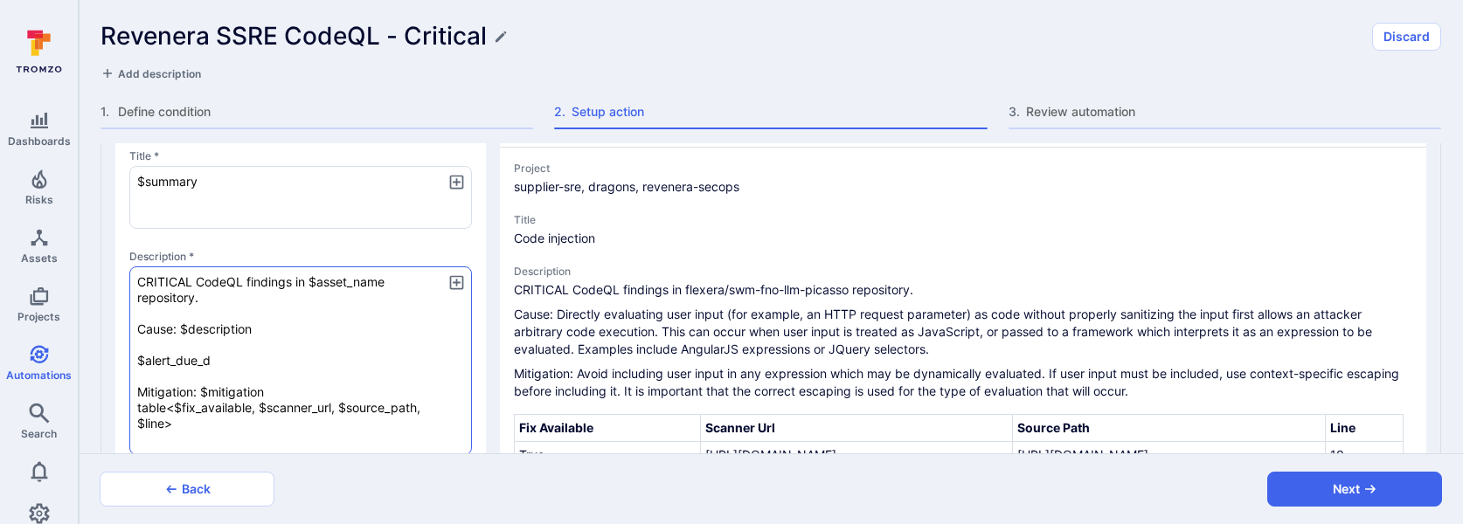
type textarea "x"
type textarea "CRITICAL CodeQL findings in $asset_name repository. Cause: $description $alert_…"
type textarea "x"
type textarea "CRITICAL CodeQL findings in $asset_name repository. Cause: $description $alert_…"
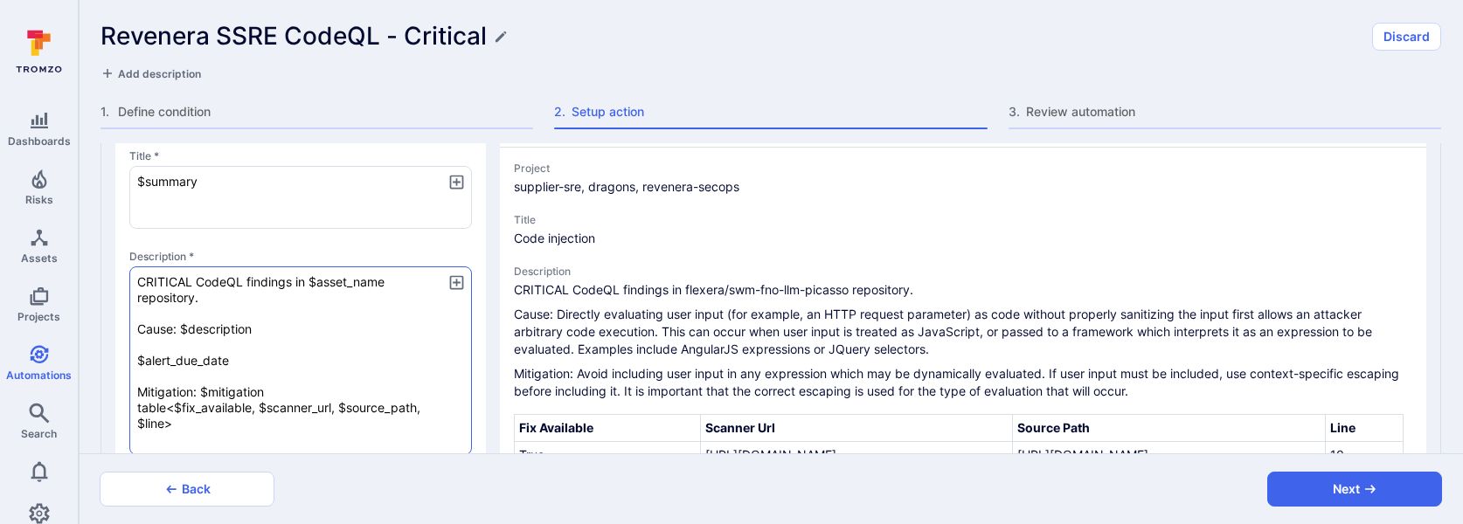
type textarea "x"
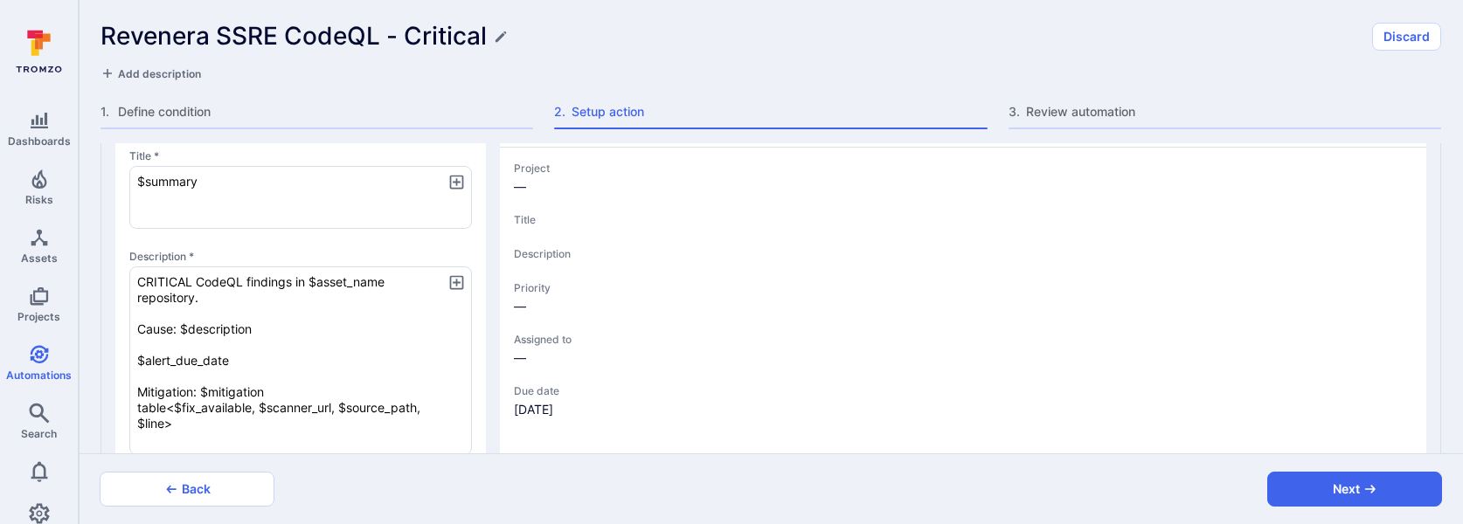
type textarea "x"
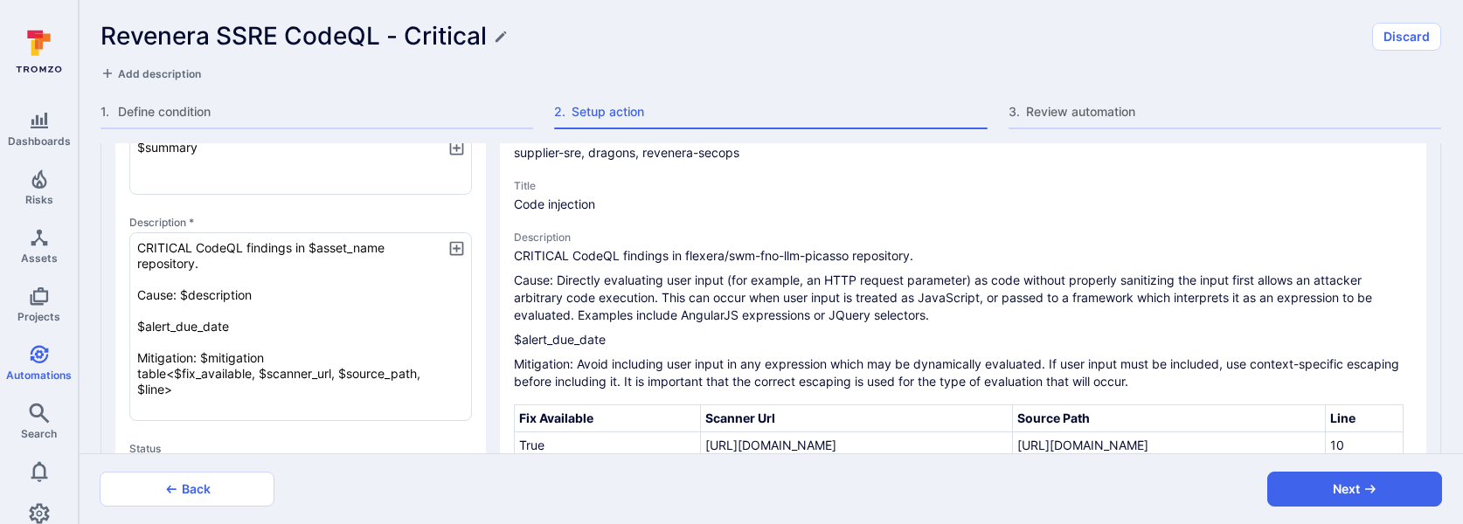
scroll to position [375, 0]
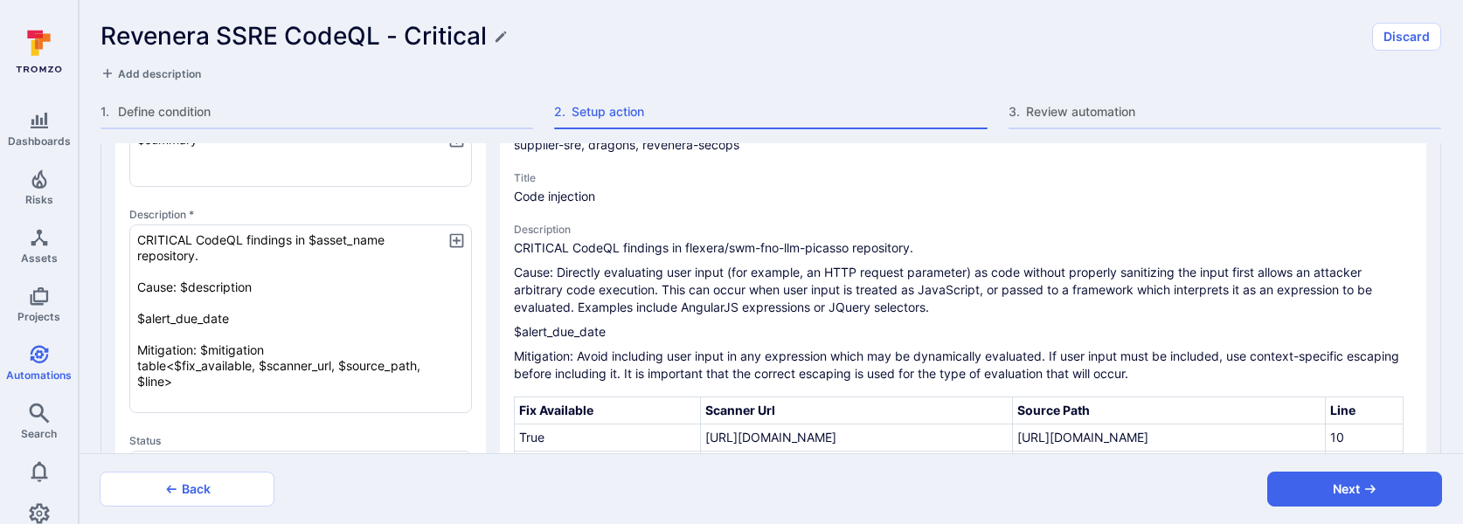
type textarea "CRITICAL CodeQL findings in $asset_name repository. Cause: $description $alert_…"
